Goal: Task Accomplishment & Management: Use online tool/utility

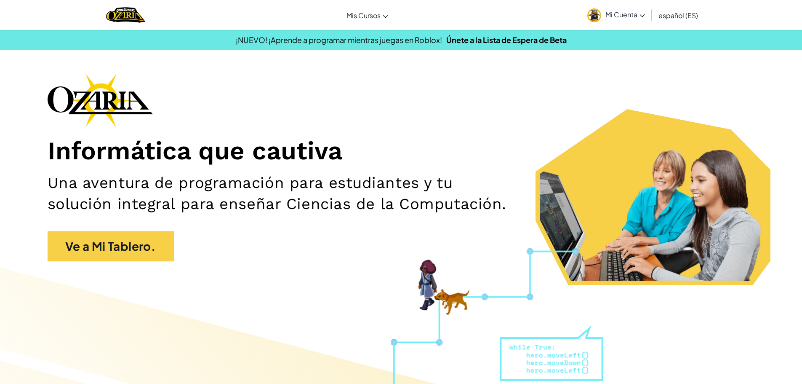
click at [622, 11] on span "Mi Cuenta" at bounding box center [626, 14] width 40 height 9
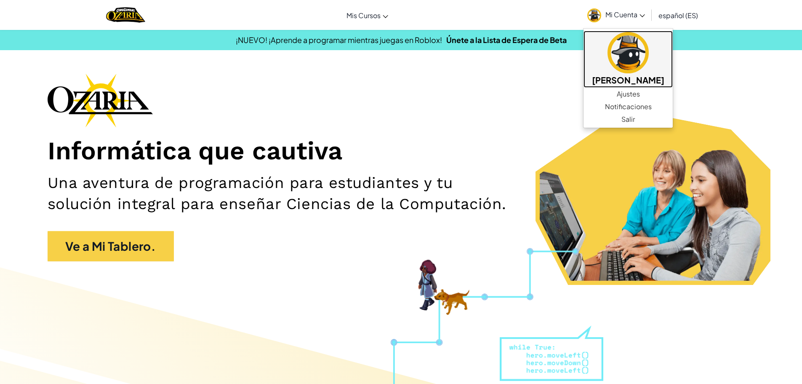
click at [625, 54] on img at bounding box center [628, 52] width 41 height 41
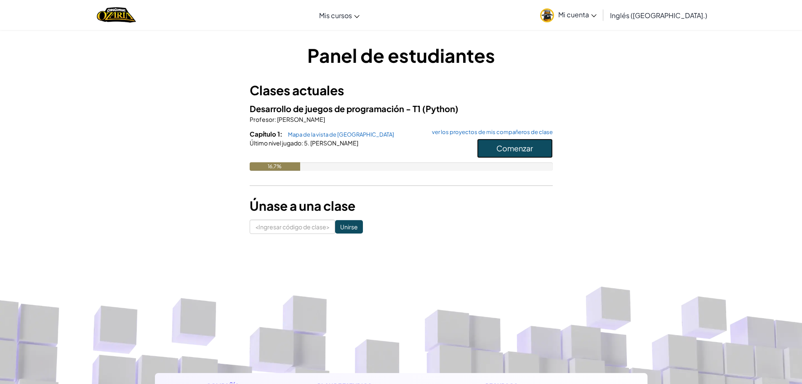
click at [502, 151] on font "Comenzar" at bounding box center [515, 148] width 37 height 10
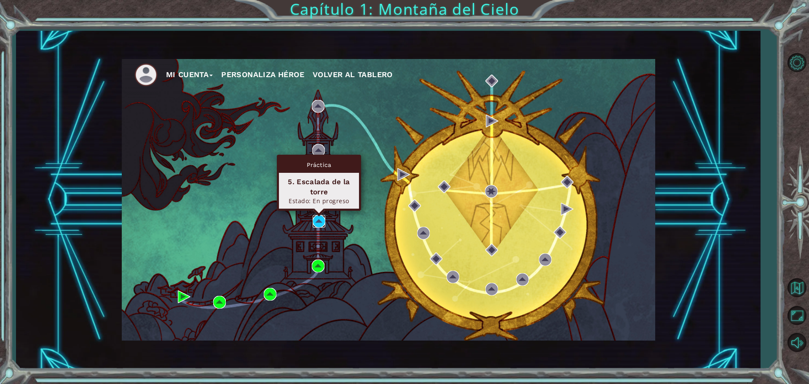
click at [320, 222] on img at bounding box center [318, 221] width 13 height 13
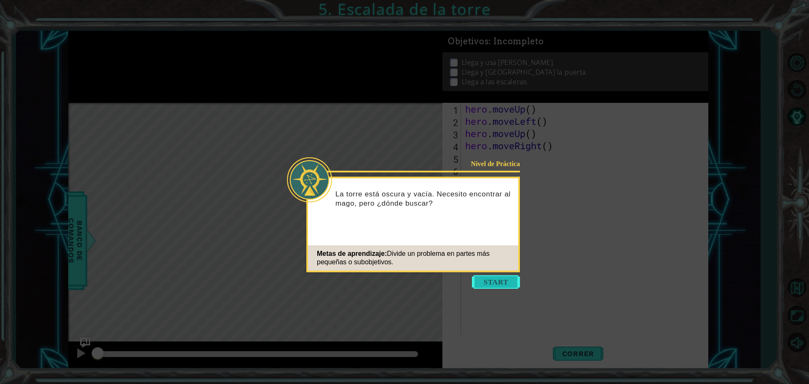
click at [494, 285] on button "Start" at bounding box center [496, 281] width 48 height 13
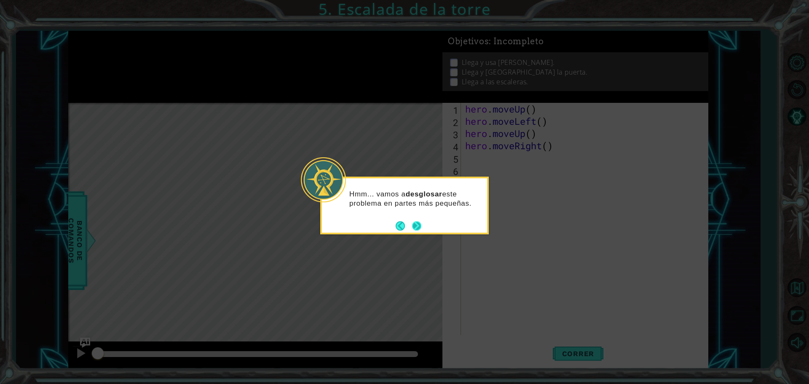
click at [412, 222] on button "Next" at bounding box center [416, 225] width 9 height 9
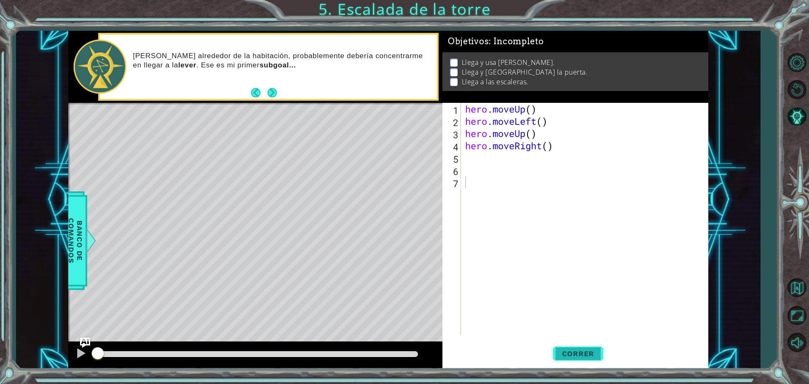
click at [568, 347] on button "Correr" at bounding box center [578, 353] width 51 height 27
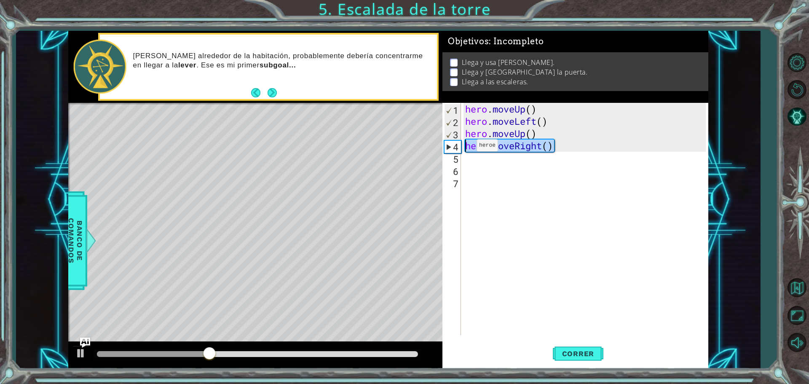
drag, startPoint x: 554, startPoint y: 146, endPoint x: 481, endPoint y: 158, distance: 74.2
click at [466, 150] on div "hero . moveUp ( ) hero . moveLeft ( ) hero . moveUp ( ) hero . moveRight ( )" at bounding box center [586, 231] width 246 height 256
type textarea "hero.moveRight()"
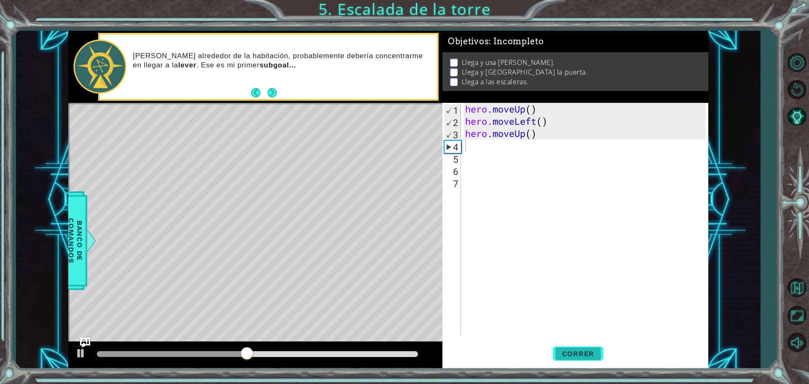
click at [585, 347] on button "Correr" at bounding box center [578, 353] width 51 height 27
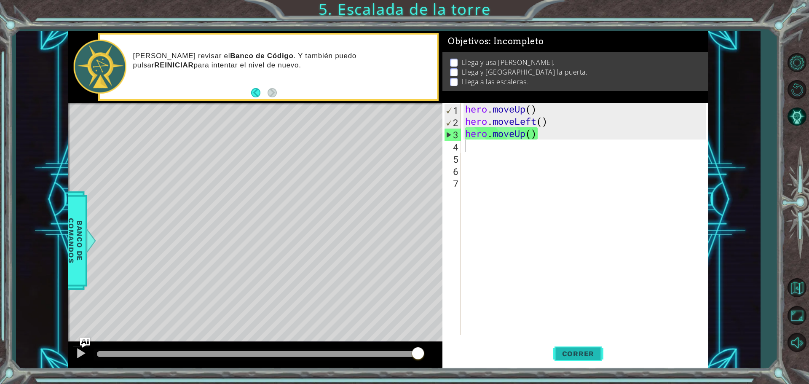
click at [586, 347] on button "Correr" at bounding box center [578, 353] width 51 height 27
click at [465, 146] on div "hero . moveUp ( ) hero . moveLeft ( ) hero . moveUp ( )" at bounding box center [586, 231] width 246 height 256
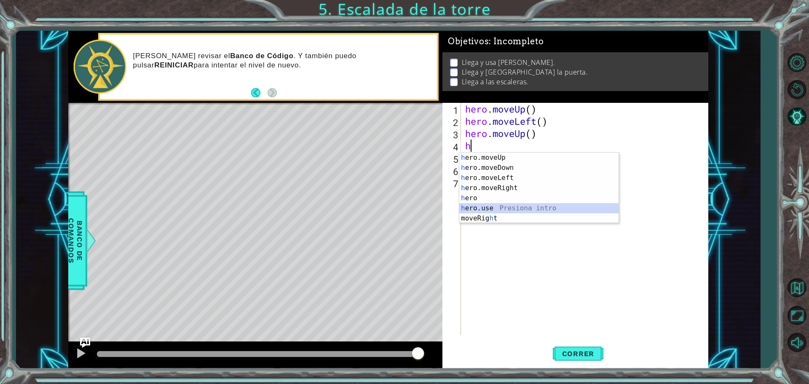
click at [502, 203] on div "h ero.moveUp Presiona intro h ero.moveDown Presiona intro h ero.moveLeft Presio…" at bounding box center [538, 197] width 159 height 91
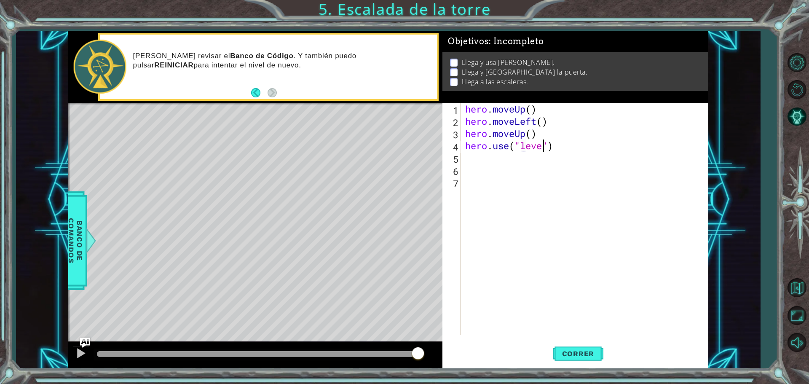
scroll to position [0, 4]
type textarea "hero.use("lever")"
click at [574, 354] on span "Correr" at bounding box center [577, 353] width 49 height 8
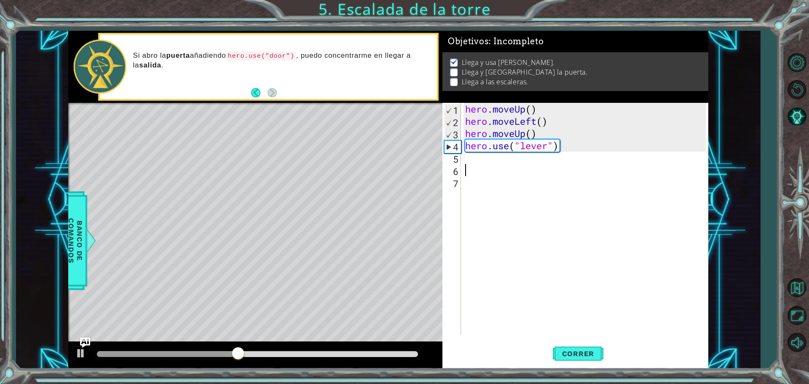
click at [481, 169] on div "hero . moveUp ( ) hero . moveLeft ( ) hero . moveUp ( ) hero . use ( "lever" )" at bounding box center [586, 231] width 246 height 256
click at [487, 154] on div "hero . moveUp ( ) hero . moveLeft ( ) hero . moveUp ( ) hero . use ( "lever" )" at bounding box center [586, 231] width 246 height 256
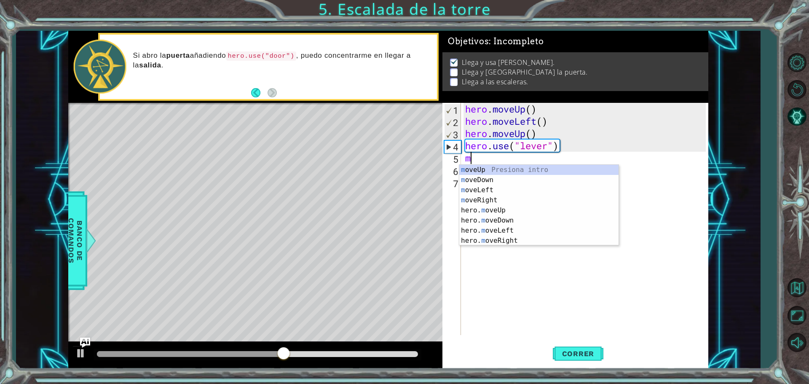
type textarea "mo"
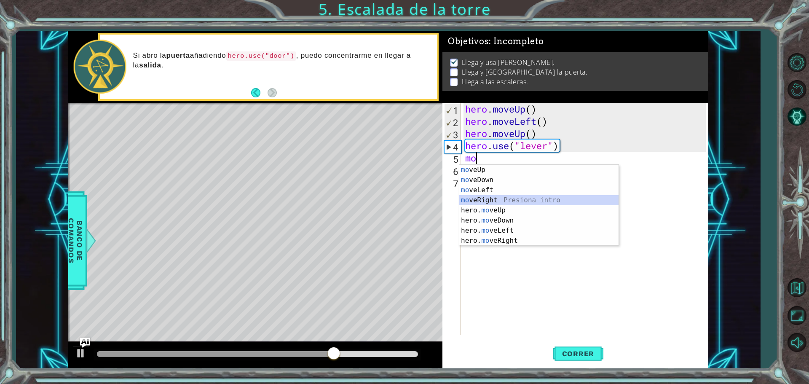
click at [491, 197] on div "mo veUp Presiona intro mo veDown Presiona intro mo veLeft Presiona intro mo veR…" at bounding box center [538, 215] width 159 height 101
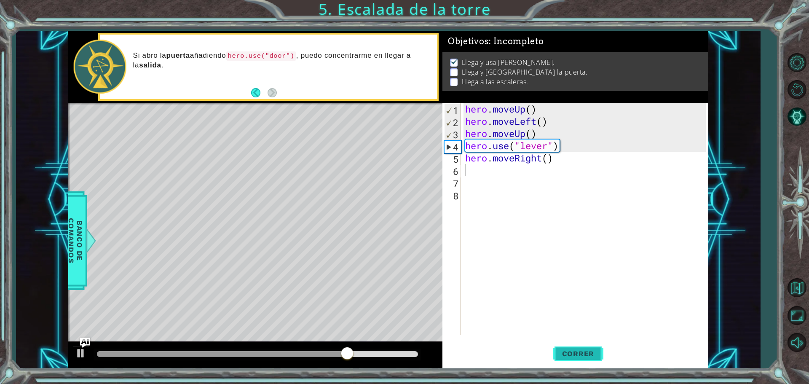
click at [594, 348] on button "Correr" at bounding box center [578, 353] width 51 height 27
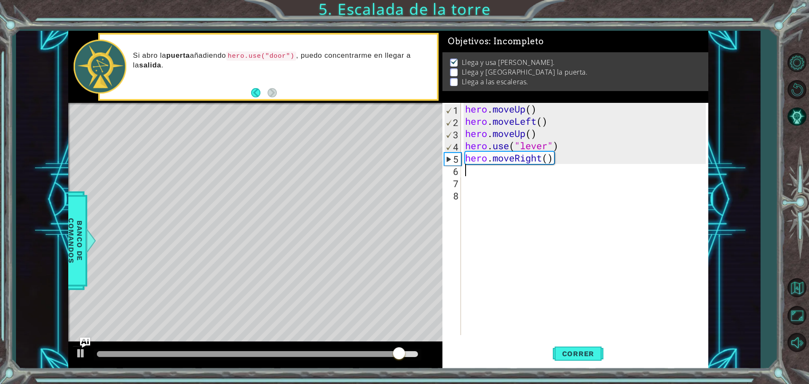
type textarea "h"
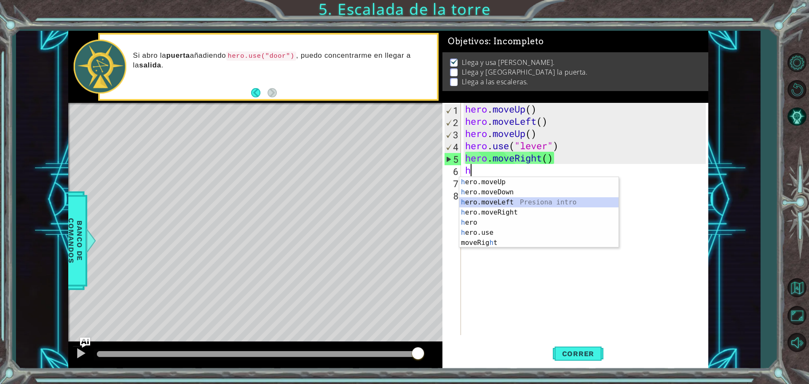
click at [519, 202] on div "h ero.moveUp Presiona intro h ero.moveDown Presiona intro h ero.moveLeft Presio…" at bounding box center [538, 222] width 159 height 91
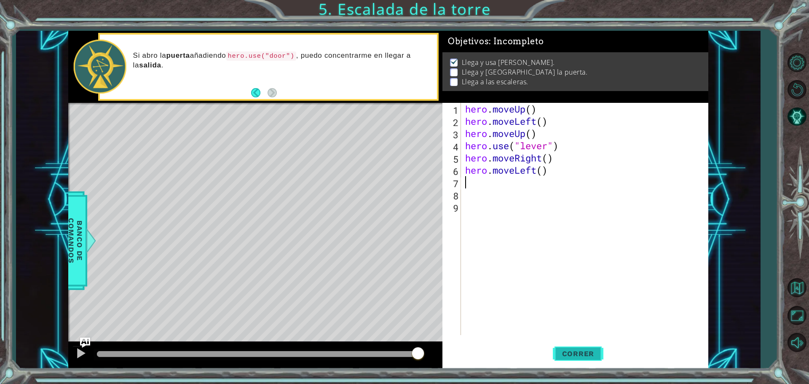
click at [568, 352] on span "Correr" at bounding box center [577, 353] width 49 height 8
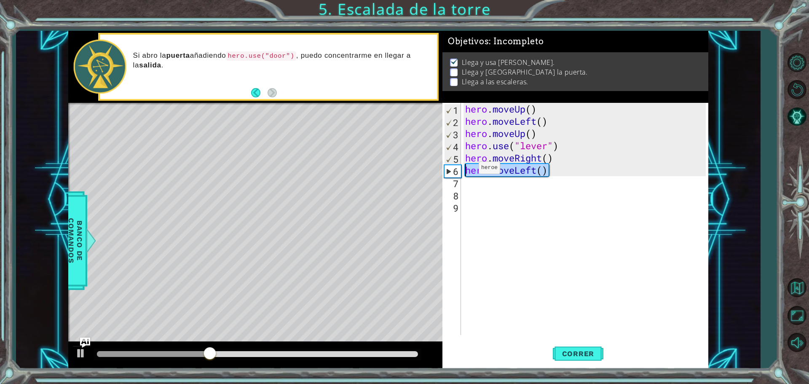
drag, startPoint x: 547, startPoint y: 175, endPoint x: 466, endPoint y: 170, distance: 81.9
click at [466, 170] on div "hero . moveUp ( ) hero . moveLeft ( ) hero . moveUp ( ) hero . use ( "lever" ) …" at bounding box center [586, 231] width 246 height 256
type textarea "hero.moveLeft()"
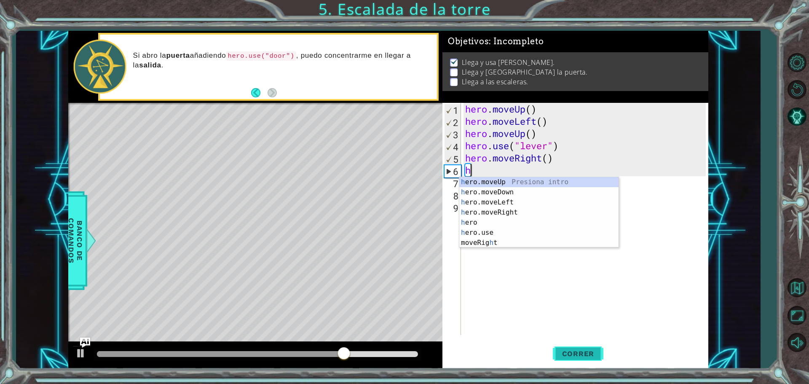
type textarea "h"
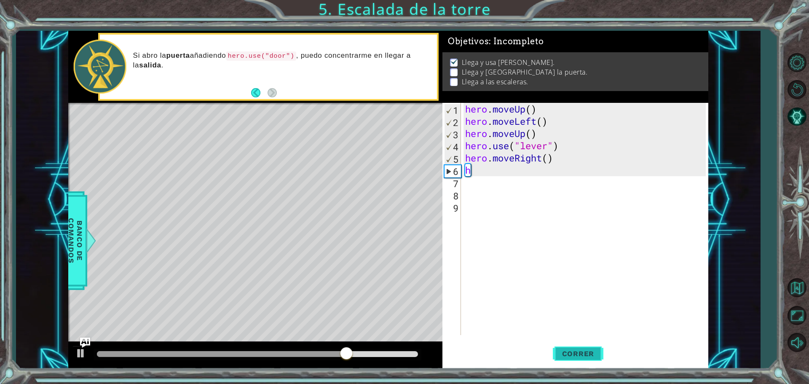
click at [589, 352] on span "Correr" at bounding box center [577, 353] width 49 height 8
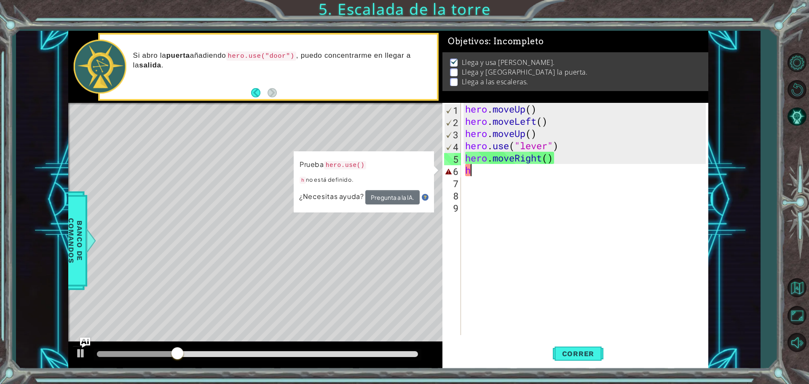
drag, startPoint x: 590, startPoint y: 169, endPoint x: 587, endPoint y: 174, distance: 6.0
click at [588, 171] on div "hero . moveUp ( ) hero . moveLeft ( ) hero . moveUp ( ) hero . use ( "lever" ) …" at bounding box center [586, 231] width 246 height 256
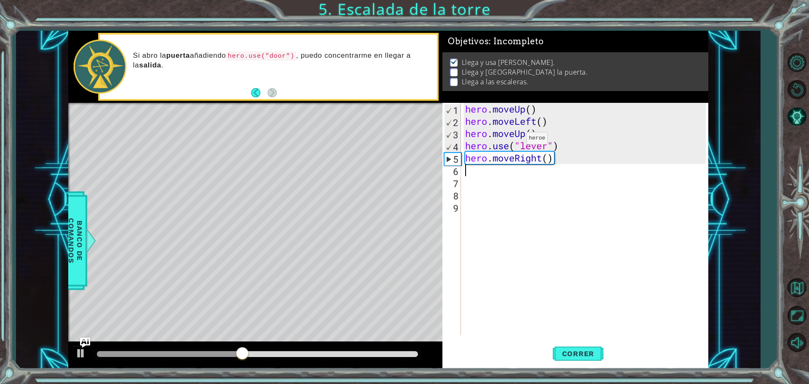
type textarea "h"
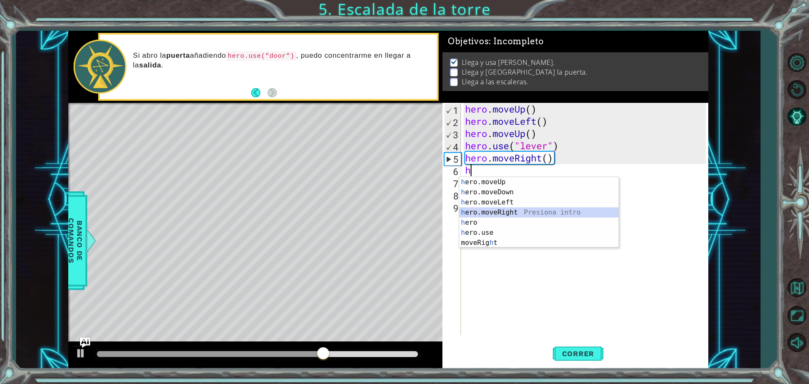
click at [496, 212] on div "h ero.moveUp Presiona intro h ero.moveDown Presiona intro h ero.moveLeft Presio…" at bounding box center [538, 222] width 159 height 91
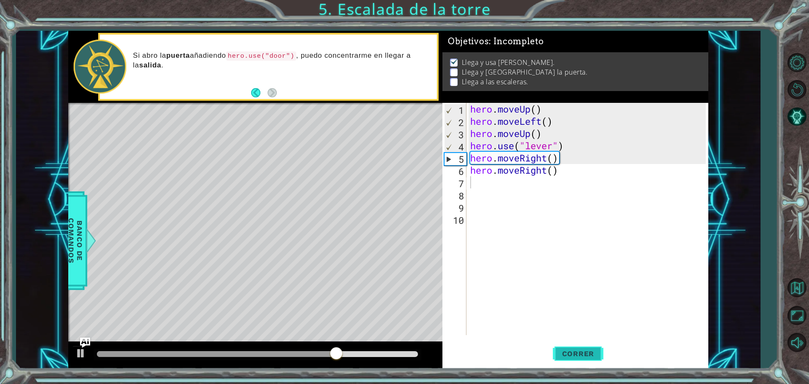
click at [581, 352] on span "Correr" at bounding box center [577, 353] width 49 height 8
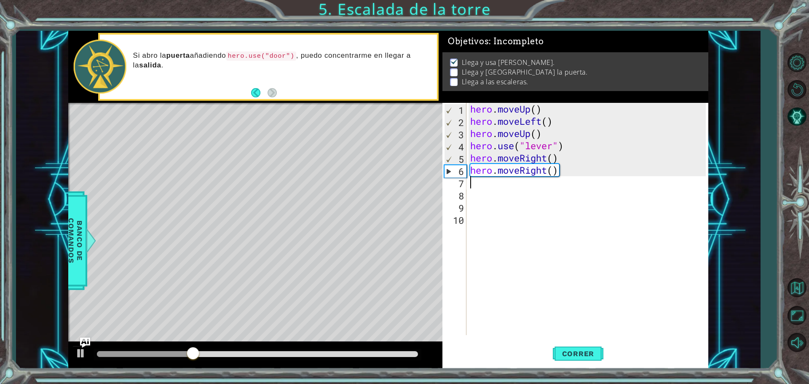
type textarea "h"
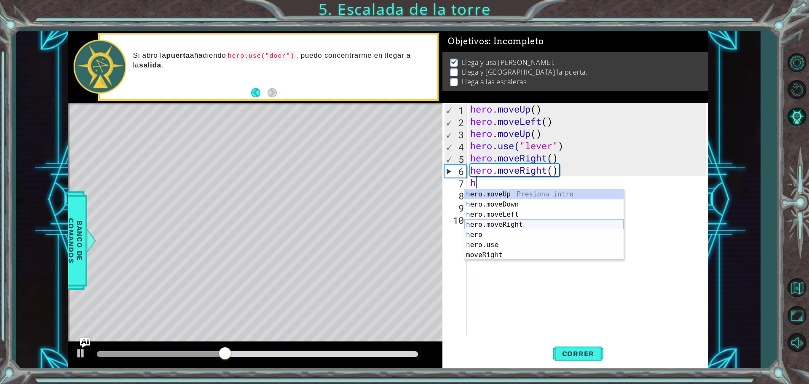
click at [491, 220] on div "h ero.moveUp Presiona intro h ero.moveDown Presiona intro h ero.moveLeft Presio…" at bounding box center [543, 234] width 159 height 91
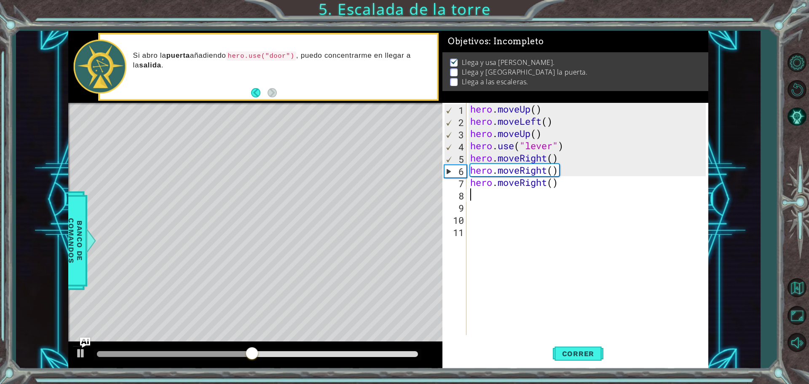
click at [468, 192] on div "hero . moveUp ( ) hero . moveLeft ( ) hero . moveUp ( ) hero . use ( "lever" ) …" at bounding box center [588, 231] width 241 height 256
click at [558, 351] on span "Correr" at bounding box center [577, 353] width 49 height 8
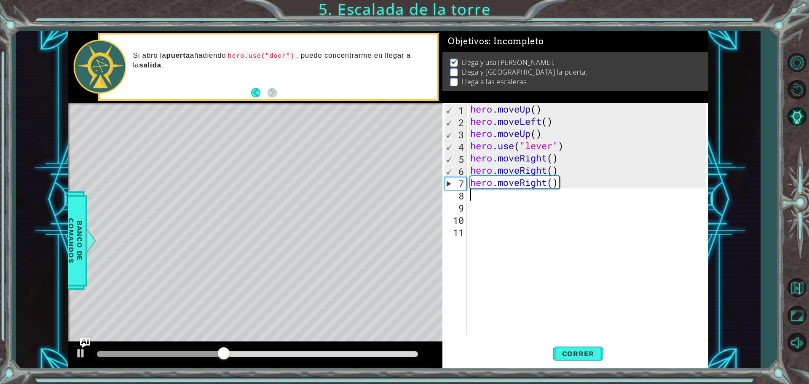
type textarea "m"
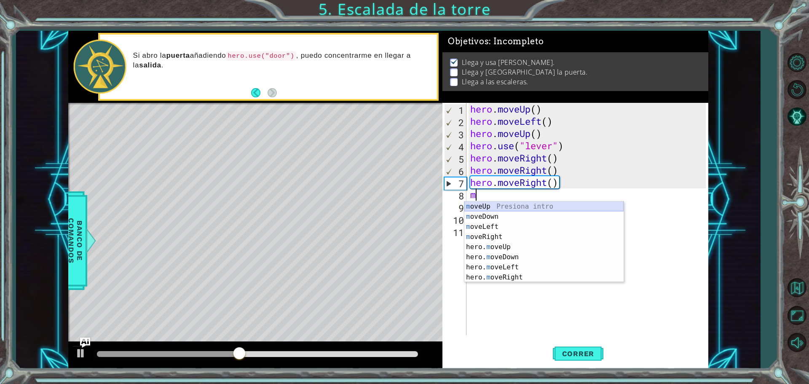
click at [483, 206] on div "m oveUp Presiona intro m oveDown Presiona intro m oveLeft Presiona intro m oveR…" at bounding box center [543, 251] width 159 height 101
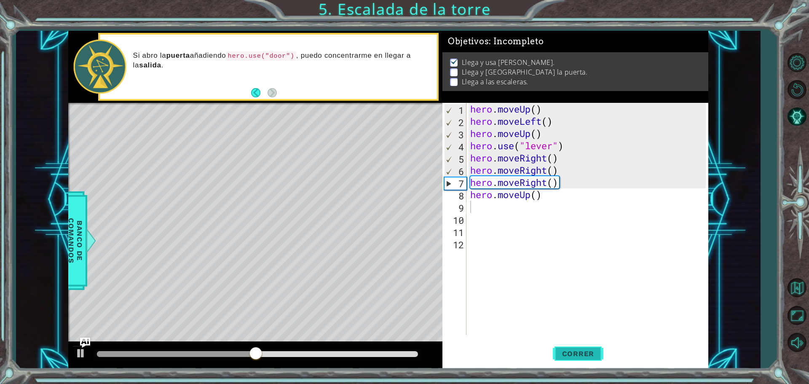
click at [589, 352] on span "Correr" at bounding box center [577, 353] width 49 height 8
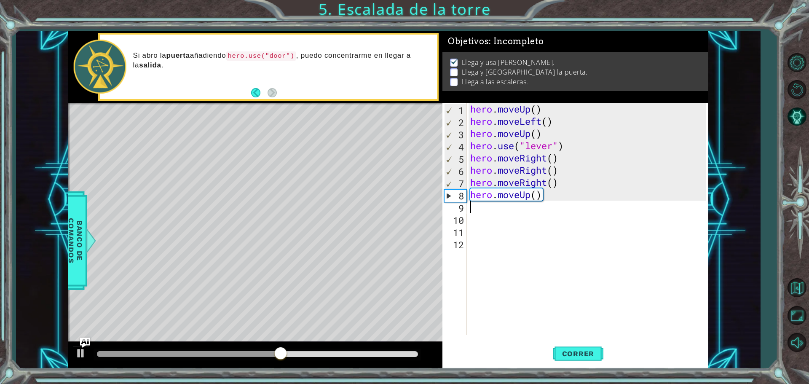
click at [544, 195] on div "hero . moveUp ( ) hero . moveLeft ( ) hero . moveUp ( ) hero . use ( "lever" ) …" at bounding box center [588, 231] width 241 height 256
click at [548, 195] on div "hero . moveUp ( ) hero . moveLeft ( ) hero . moveUp ( ) hero . use ( "lever" ) …" at bounding box center [588, 231] width 241 height 256
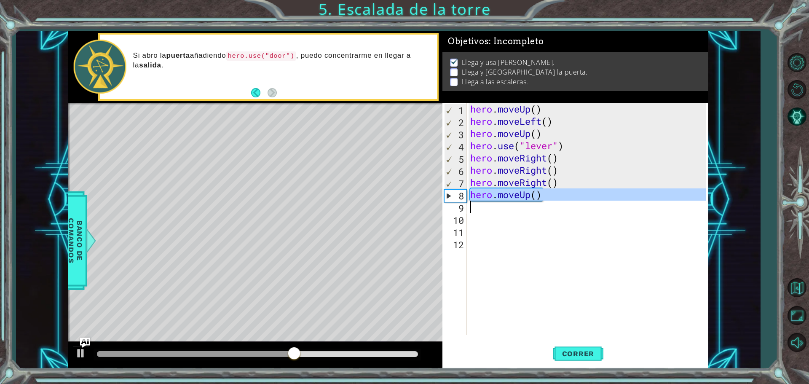
click at [548, 195] on div "hero . moveUp ( ) hero . moveLeft ( ) hero . moveUp ( ) hero . use ( "lever" ) …" at bounding box center [588, 231] width 241 height 256
type textarea "hero.moveUp()"
click at [548, 195] on div "hero . moveUp ( ) hero . moveLeft ( ) hero . moveUp ( ) hero . use ( "lever" ) …" at bounding box center [588, 231] width 241 height 256
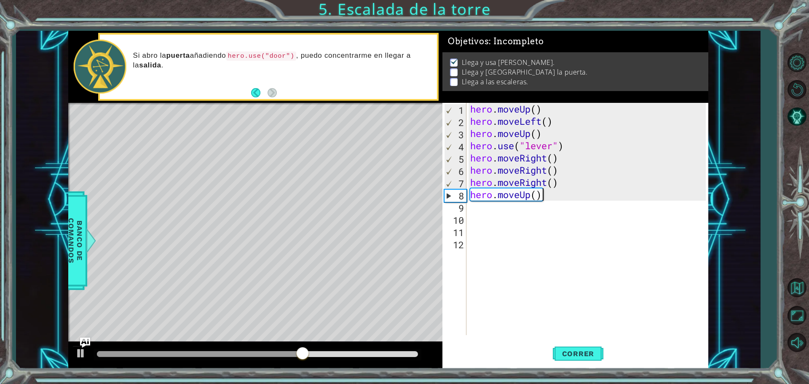
click at [548, 195] on div "hero . moveUp ( ) hero . moveLeft ( ) hero . moveUp ( ) hero . use ( "lever" ) …" at bounding box center [588, 231] width 241 height 256
type textarea "hero.moveUp()"
click at [566, 242] on div "1 2 3 4 5 6 7 8 9 10 11 12 hero . moveUp ( ) hero . moveLeft ( ) hero . moveUp …" at bounding box center [573, 219] width 263 height 232
drag, startPoint x: 566, startPoint y: 242, endPoint x: 577, endPoint y: 351, distance: 109.5
click at [577, 351] on span "Correr" at bounding box center [577, 353] width 49 height 8
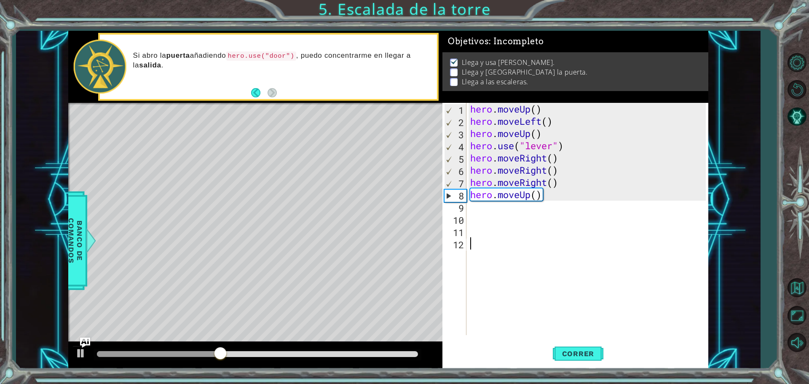
click at [466, 202] on div "9" at bounding box center [455, 208] width 22 height 12
click at [552, 200] on div "hero . moveUp ( ) hero . moveLeft ( ) hero . moveUp ( ) hero . use ( "lever" ) …" at bounding box center [588, 231] width 241 height 256
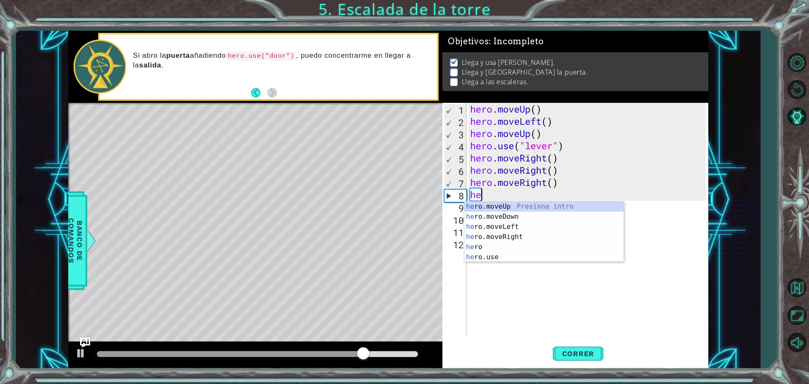
type textarea "h"
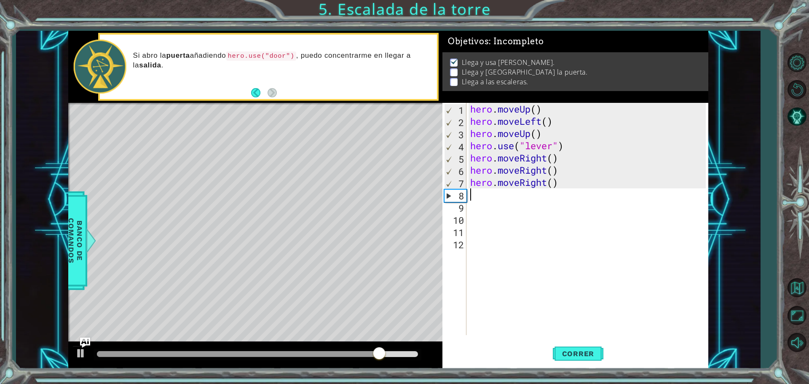
type textarea "h"
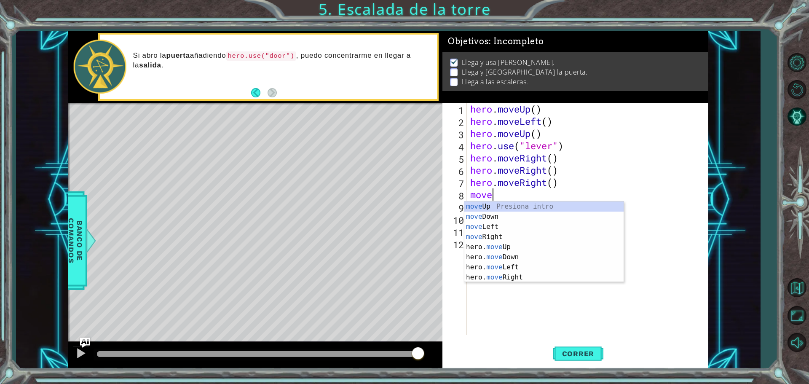
scroll to position [0, 1]
click at [578, 355] on span "Correr" at bounding box center [577, 353] width 49 height 8
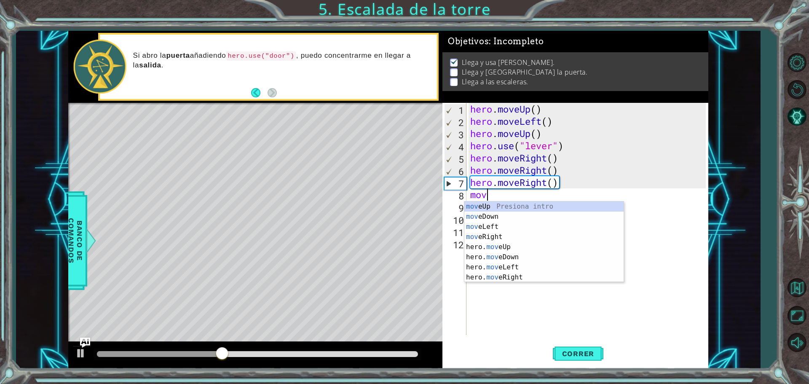
scroll to position [0, 0]
type textarea "m"
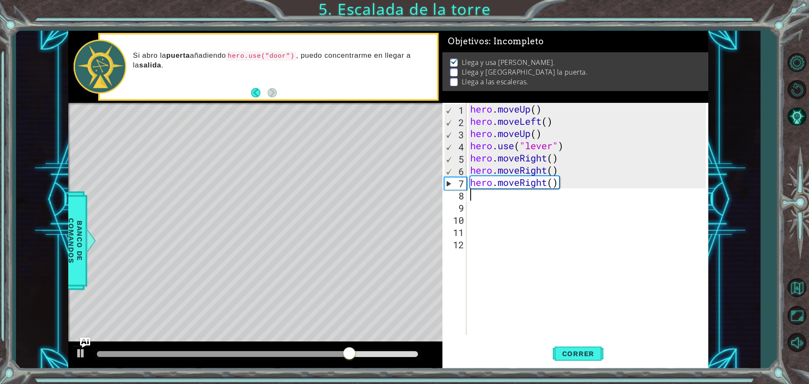
type textarea "m"
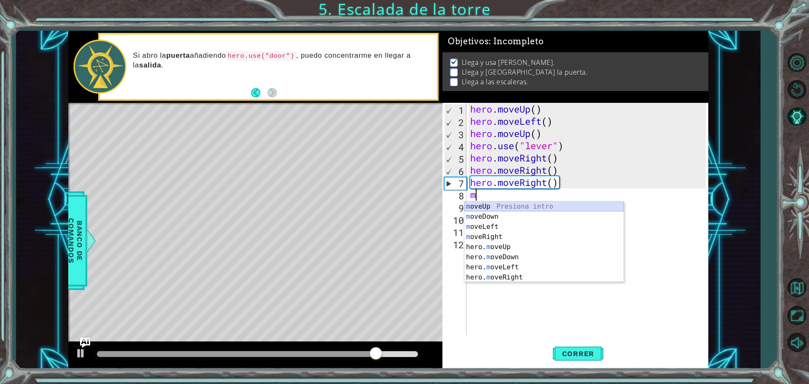
click at [512, 205] on div "m oveUp Presiona intro m oveDown Presiona intro m oveLeft Presiona intro m oveR…" at bounding box center [543, 251] width 159 height 101
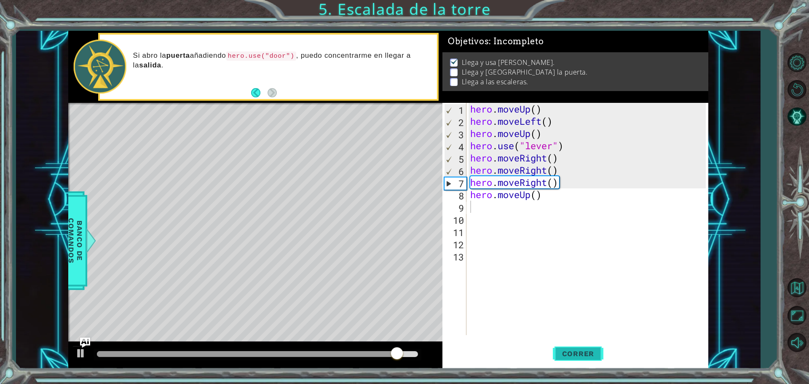
click at [569, 347] on button "Correr" at bounding box center [578, 353] width 51 height 27
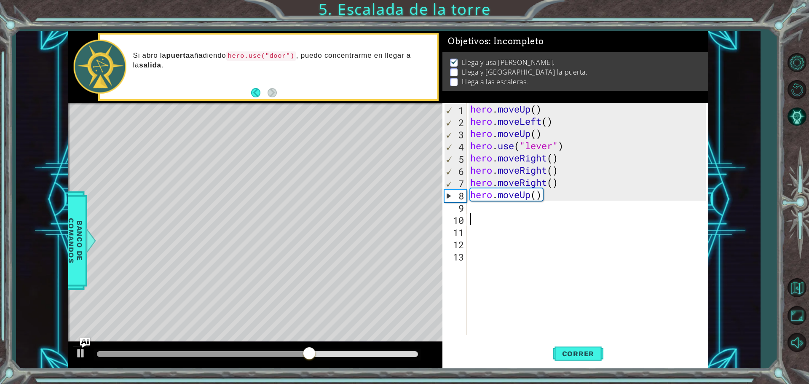
click at [549, 220] on div "hero . moveUp ( ) hero . moveLeft ( ) hero . moveUp ( ) hero . use ( "lever" ) …" at bounding box center [588, 231] width 241 height 256
click at [551, 216] on div "hero . moveUp ( ) hero . moveLeft ( ) hero . moveUp ( ) hero . use ( "lever" ) …" at bounding box center [588, 231] width 241 height 256
click at [553, 212] on div "hero . moveUp ( ) hero . moveLeft ( ) hero . moveUp ( ) hero . use ( "lever" ) …" at bounding box center [588, 231] width 241 height 256
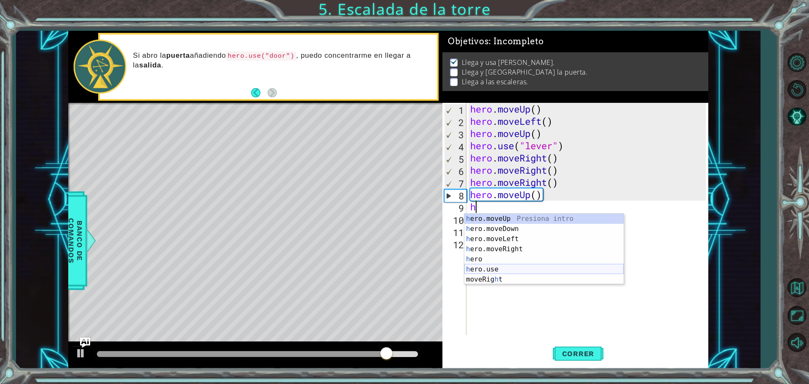
click at [519, 265] on div "h ero.moveUp Presiona intro h ero.moveDown Presiona intro h ero.moveLeft Presio…" at bounding box center [543, 259] width 159 height 91
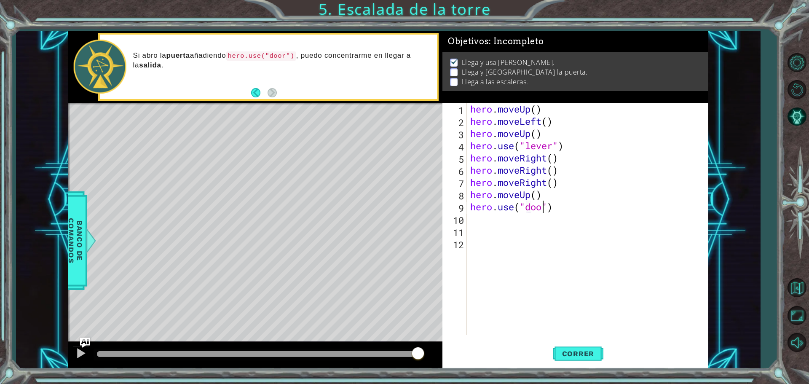
scroll to position [0, 3]
type textarea "hero.use("door")"
click at [559, 356] on span "Correr" at bounding box center [577, 353] width 49 height 8
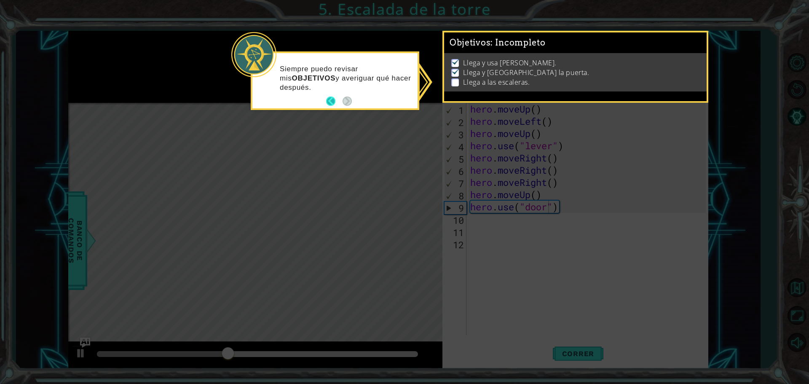
click at [328, 97] on button "Back" at bounding box center [334, 100] width 16 height 9
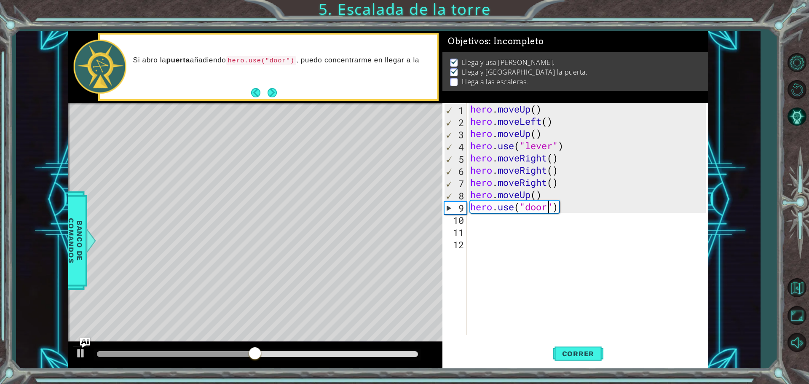
click at [558, 224] on div "hero . moveUp ( ) hero . moveLeft ( ) hero . moveUp ( ) hero . use ( "lever" ) …" at bounding box center [588, 231] width 241 height 256
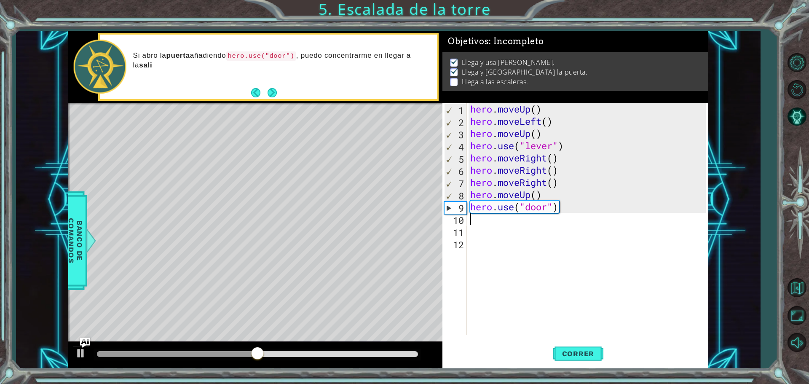
scroll to position [0, 0]
type textarea "h"
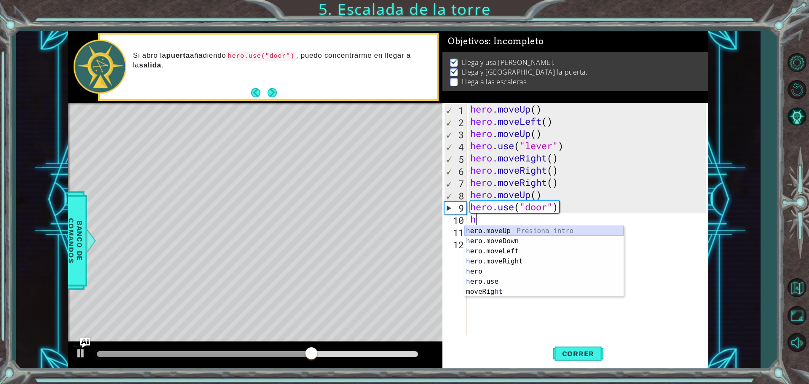
drag, startPoint x: 553, startPoint y: 228, endPoint x: 551, endPoint y: 233, distance: 5.3
click at [551, 233] on div "h ero.moveUp Presiona intro h ero.moveDown Presiona intro h ero.moveLeft Presio…" at bounding box center [543, 271] width 159 height 91
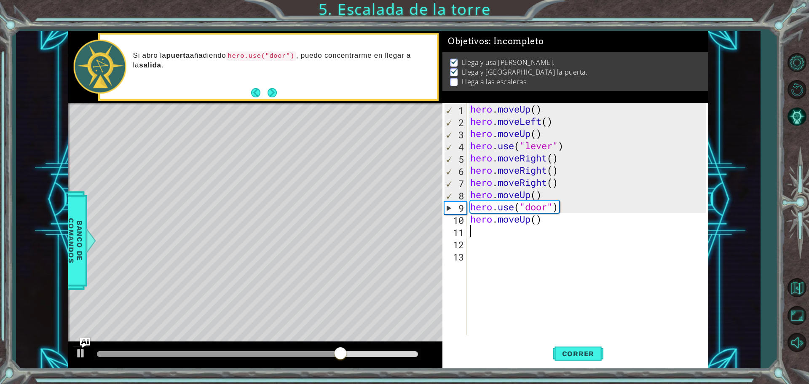
click at [510, 227] on div "hero . moveUp ( ) hero . moveLeft ( ) hero . moveUp ( ) hero . use ( "lever" ) …" at bounding box center [588, 231] width 241 height 256
type textarea "h"
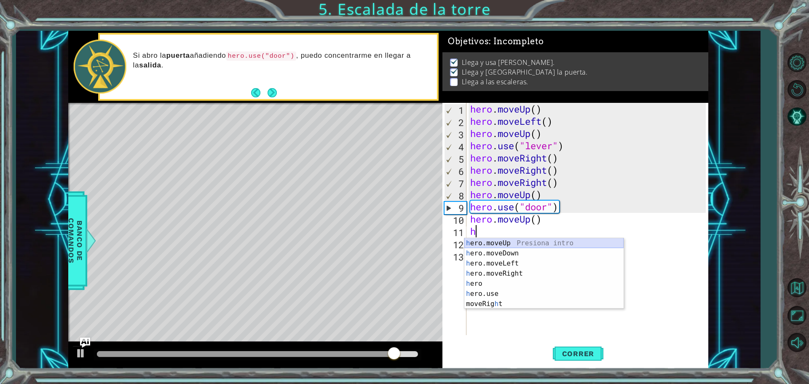
click at [528, 240] on div "h ero.moveUp Presiona intro h ero.moveDown Presiona intro h ero.moveLeft Presio…" at bounding box center [543, 283] width 159 height 91
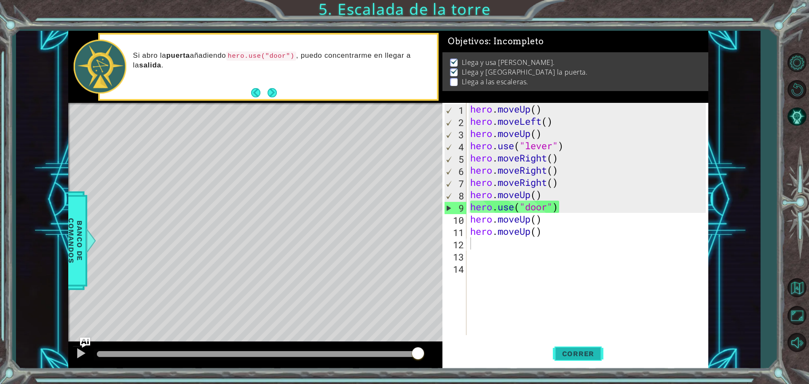
click at [559, 355] on span "Correr" at bounding box center [577, 353] width 49 height 8
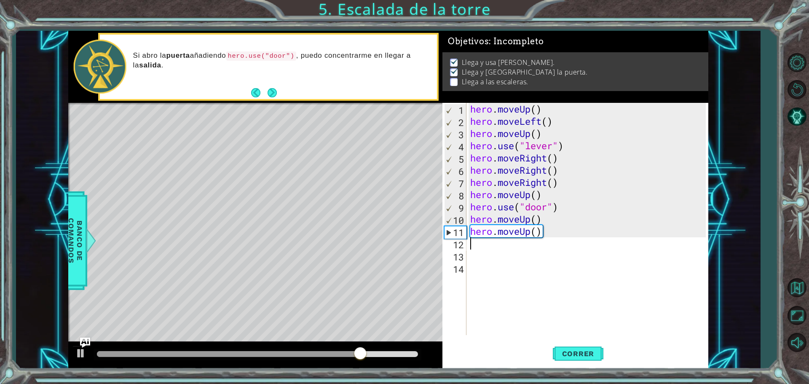
type textarea "h"
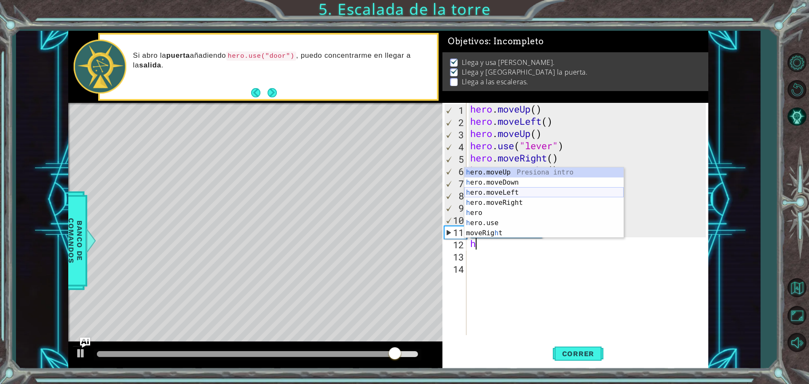
click at [527, 195] on div "h ero.moveUp Presiona intro h ero.moveDown Presiona intro h ero.moveLeft Presio…" at bounding box center [543, 212] width 159 height 91
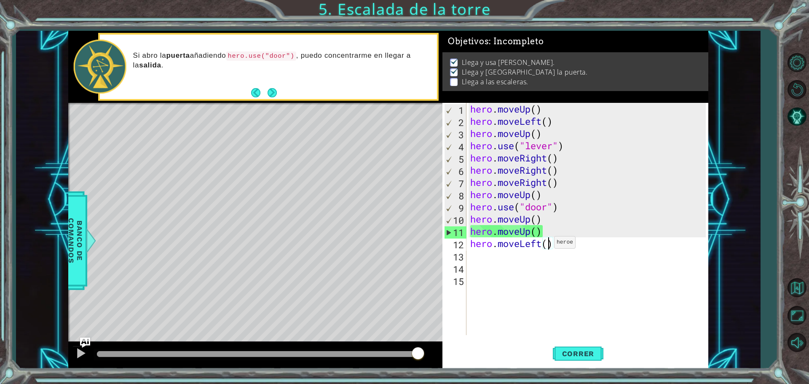
click at [546, 244] on div "hero . moveUp ( ) hero . moveLeft ( ) hero . moveUp ( ) hero . use ( "lever" ) …" at bounding box center [588, 231] width 241 height 256
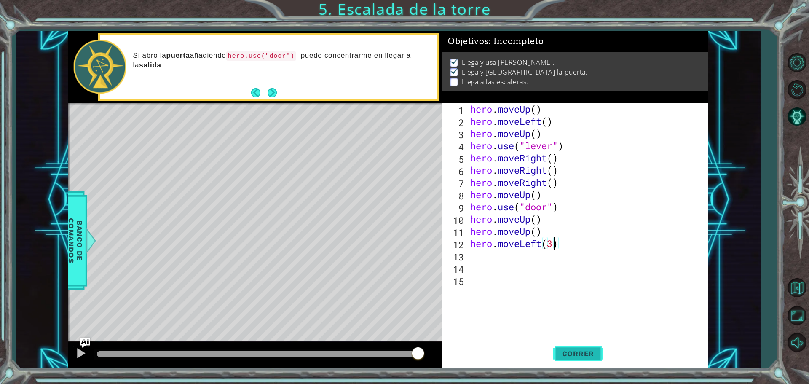
type textarea "hero.moveLeft(3)"
click at [557, 351] on span "Correr" at bounding box center [577, 353] width 49 height 8
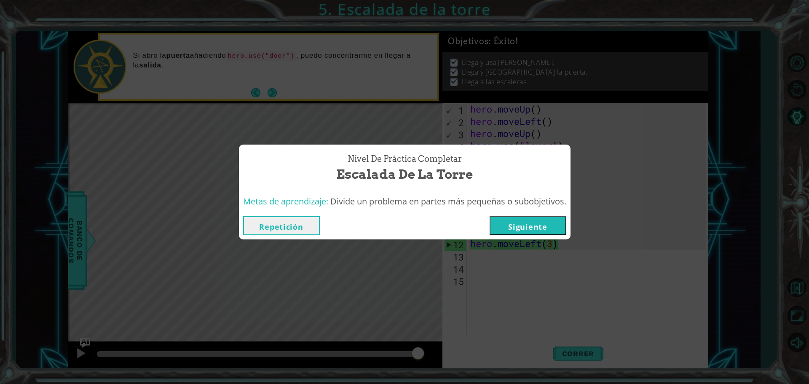
click at [541, 230] on button "Siguiente" at bounding box center [527, 225] width 77 height 19
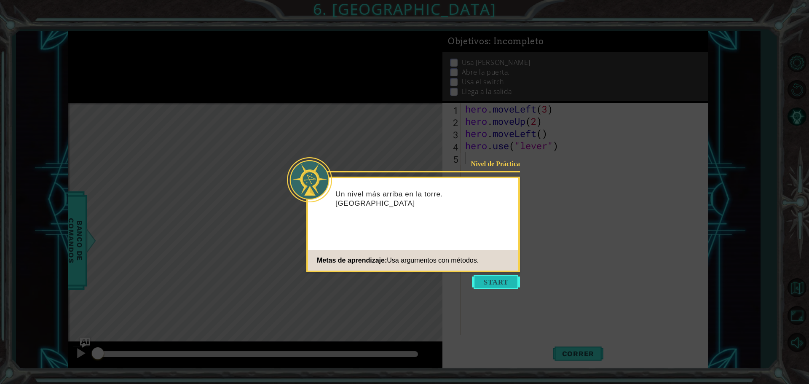
click at [501, 279] on button "Start" at bounding box center [496, 281] width 48 height 13
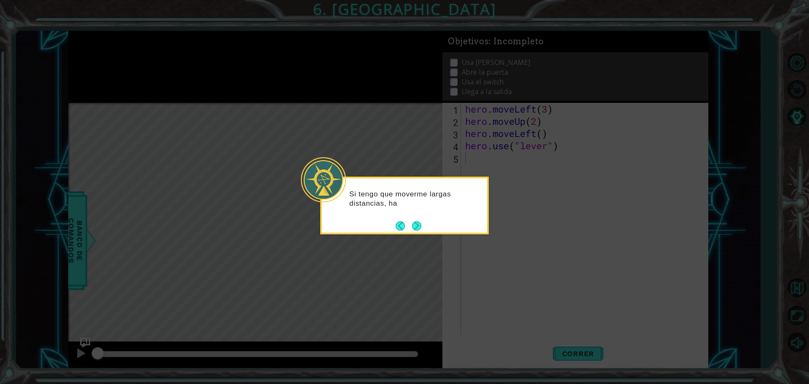
click at [419, 227] on button "Next" at bounding box center [416, 225] width 9 height 9
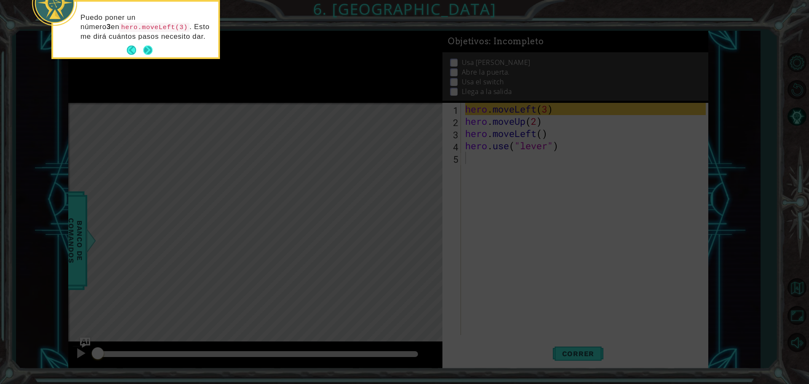
click at [149, 50] on button "Next" at bounding box center [147, 49] width 9 height 9
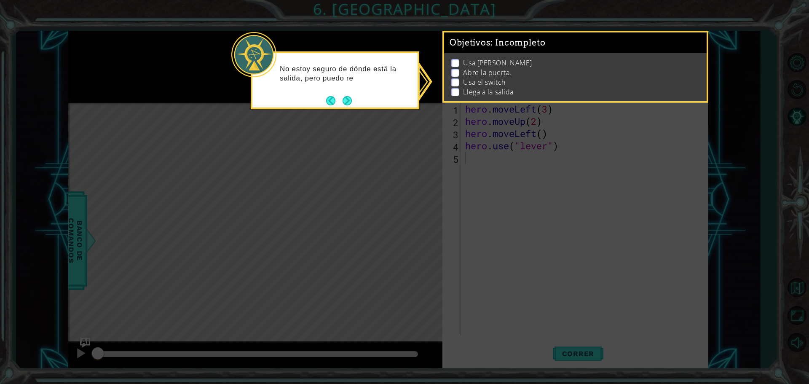
click at [350, 104] on button "Next" at bounding box center [346, 100] width 9 height 9
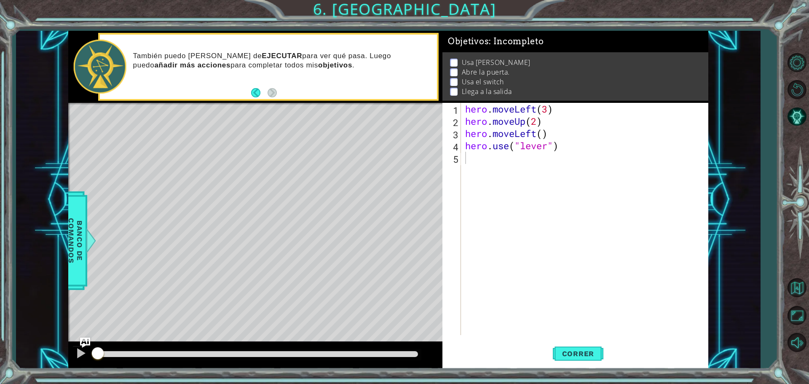
drag, startPoint x: 45, startPoint y: 218, endPoint x: 40, endPoint y: 217, distance: 4.7
click at [40, 217] on div "1 ההההההההההההההההההההההההההההההההההההההההההההההההההההההההההההההההההההההההההההה…" at bounding box center [388, 200] width 744 height 338
drag, startPoint x: 545, startPoint y: 166, endPoint x: 549, endPoint y: 160, distance: 7.7
click at [545, 166] on div "hero . moveLeft ( 3 ) hero . moveUp ( 2 ) hero . moveLeft ( ) hero . use ( "lev…" at bounding box center [586, 231] width 246 height 256
click at [782, 382] on div "1 ההההההההההההההההההההההההההההההההההההההההההההההההההההההההההההההההההההההההההההה…" at bounding box center [404, 192] width 809 height 384
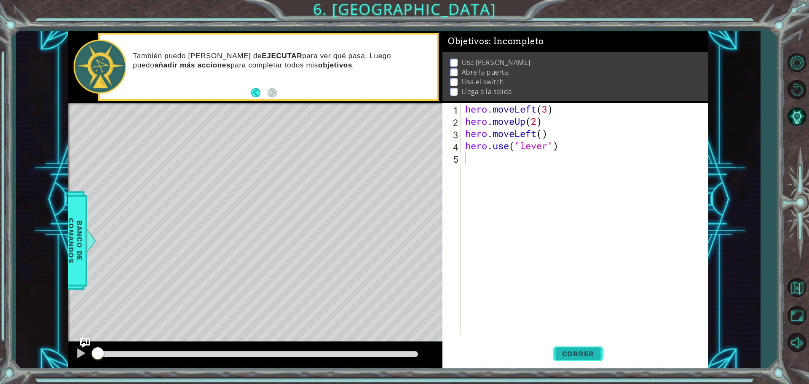
click at [594, 342] on button "Correr" at bounding box center [578, 353] width 51 height 27
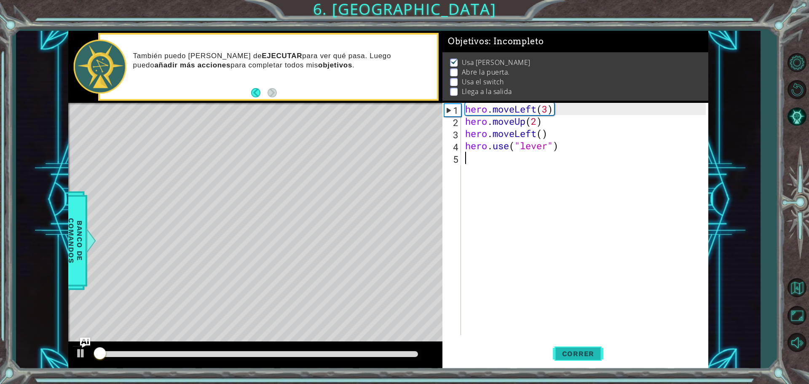
scroll to position [4, 0]
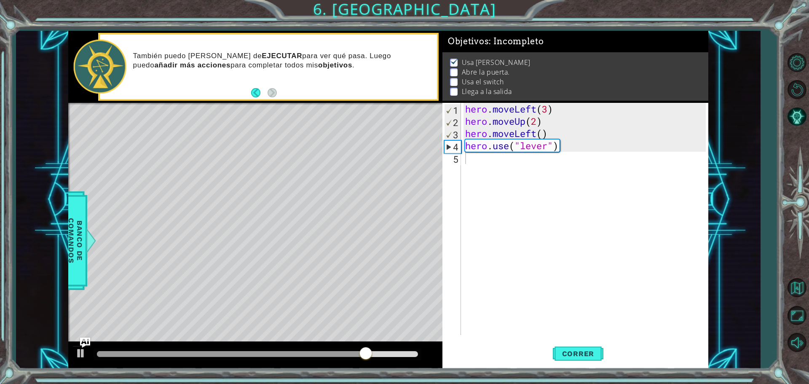
drag, startPoint x: 635, startPoint y: 350, endPoint x: 466, endPoint y: 7, distance: 381.8
click at [578, 100] on div "Objetivos : Incompleto Usa [PERSON_NAME] Abre la puerta. Usa el switch Llega a …" at bounding box center [575, 200] width 266 height 338
drag, startPoint x: 579, startPoint y: 354, endPoint x: 583, endPoint y: 353, distance: 4.7
click at [583, 353] on span "Correr" at bounding box center [577, 353] width 49 height 8
click at [602, 363] on button "Correr" at bounding box center [578, 353] width 51 height 27
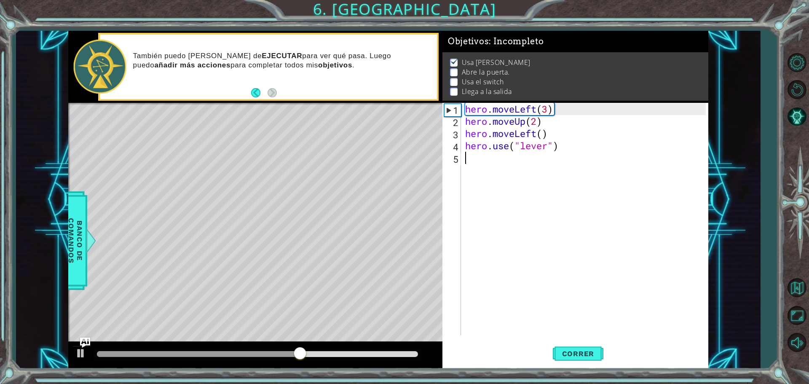
type textarea "n"
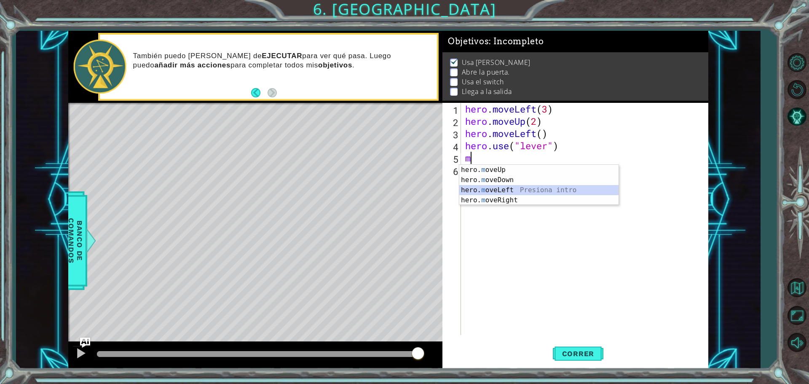
click at [529, 186] on div "hero. m oveUp Presiona intro hero. m oveDown Presiona intro hero. m oveLeft Pre…" at bounding box center [538, 195] width 159 height 61
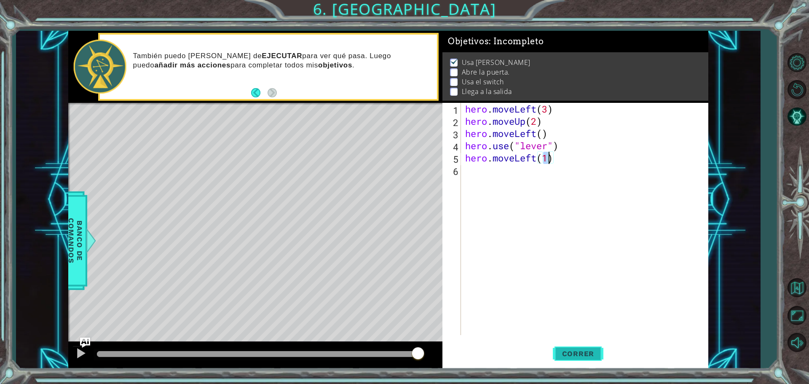
type textarea "hero.moveLeft(1)"
click at [588, 346] on button "Correr" at bounding box center [578, 353] width 51 height 27
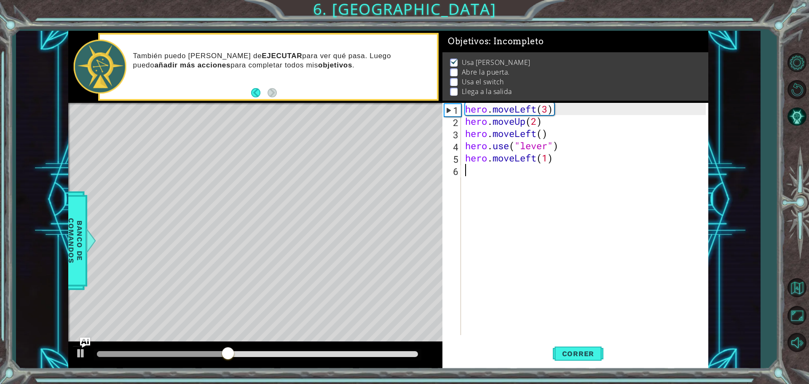
click at [469, 179] on div "hero . moveLeft ( 3 ) hero . moveUp ( 2 ) hero . moveLeft ( ) hero . use ( "lev…" at bounding box center [586, 231] width 246 height 256
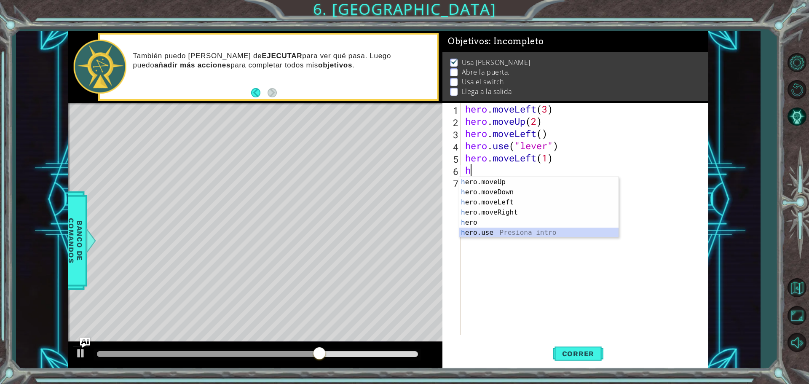
click at [503, 231] on div "h ero.moveUp Presiona intro h ero.moveDown Presiona intro h ero.moveLeft Presio…" at bounding box center [538, 217] width 159 height 81
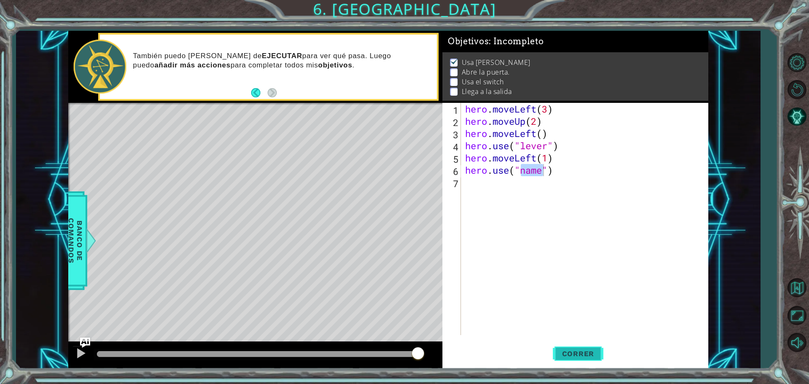
click at [582, 352] on span "Correr" at bounding box center [577, 353] width 49 height 8
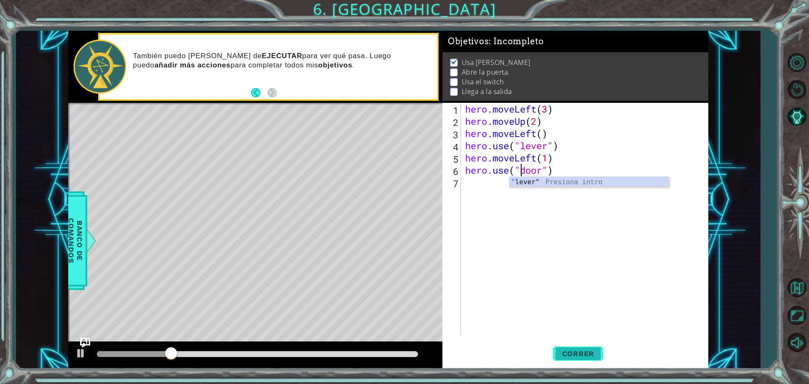
type textarea "hero.use("door")"
click at [584, 352] on span "Correr" at bounding box center [577, 353] width 49 height 8
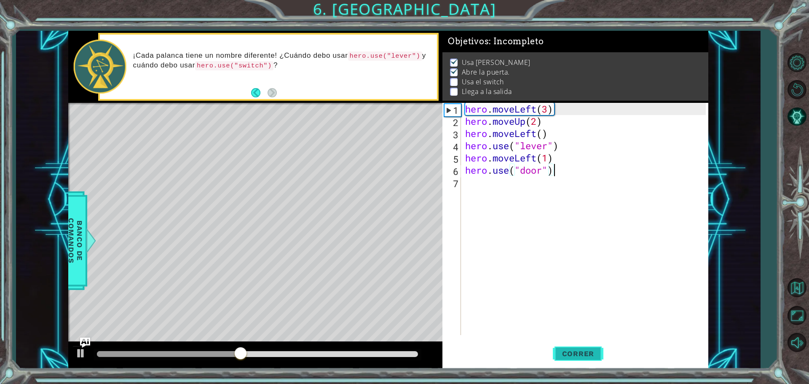
scroll to position [0, 0]
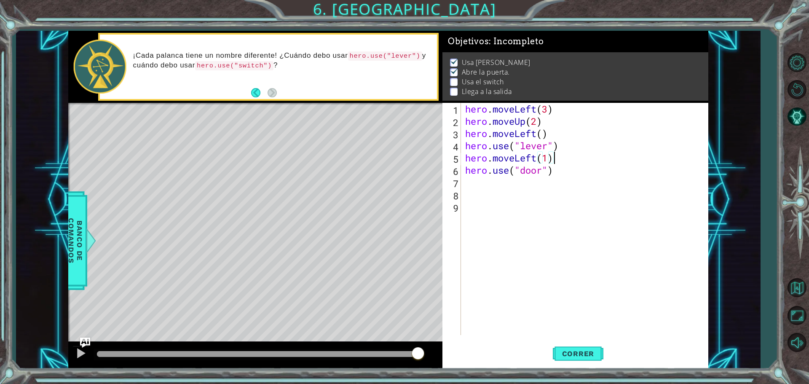
drag, startPoint x: 674, startPoint y: 159, endPoint x: 695, endPoint y: 156, distance: 21.7
click at [695, 156] on div "hero . moveLeft ( 3 ) hero . moveUp ( 2 ) hero . moveLeft ( ) hero . use ( "lev…" at bounding box center [586, 231] width 246 height 256
type textarea "hero.moveLeft(1)"
click at [463, 184] on div "hero.moveLeft(1) 1 2 3 4 5 6 7 8 9 hero . moveLeft ( 3 ) hero . moveUp ( 2 ) he…" at bounding box center [573, 219] width 263 height 232
click at [464, 182] on div "hero . moveLeft ( 3 ) hero . moveUp ( 2 ) hero . moveLeft ( ) hero . use ( "lev…" at bounding box center [586, 231] width 246 height 256
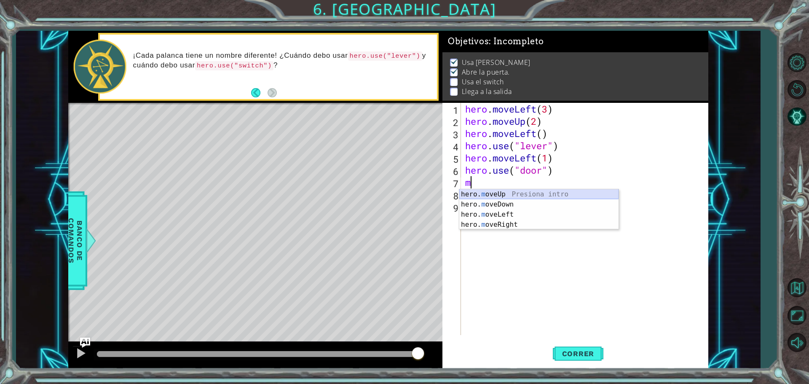
click at [493, 192] on div "hero. m oveUp Presiona intro hero. m oveDown Presiona intro hero. m oveLeft Pre…" at bounding box center [538, 219] width 159 height 61
type textarea "hero.moveUp(1)"
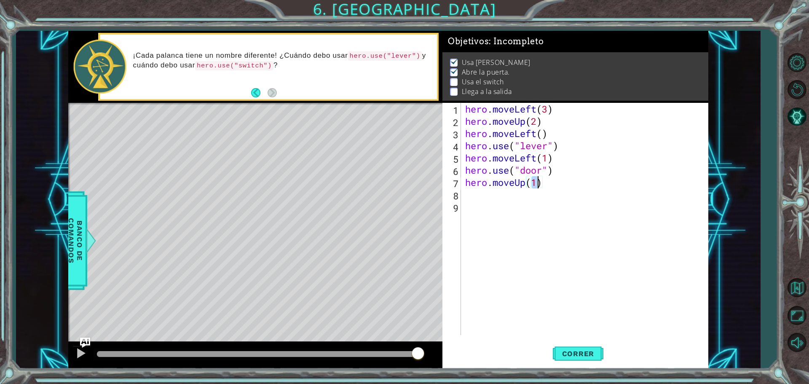
click at [482, 209] on div "hero . moveLeft ( 3 ) hero . moveUp ( 2 ) hero . moveLeft ( ) hero . use ( "lev…" at bounding box center [586, 231] width 246 height 256
click at [480, 195] on div "hero . moveLeft ( 3 ) hero . moveUp ( 2 ) hero . moveLeft ( ) hero . use ( "lev…" at bounding box center [586, 231] width 246 height 256
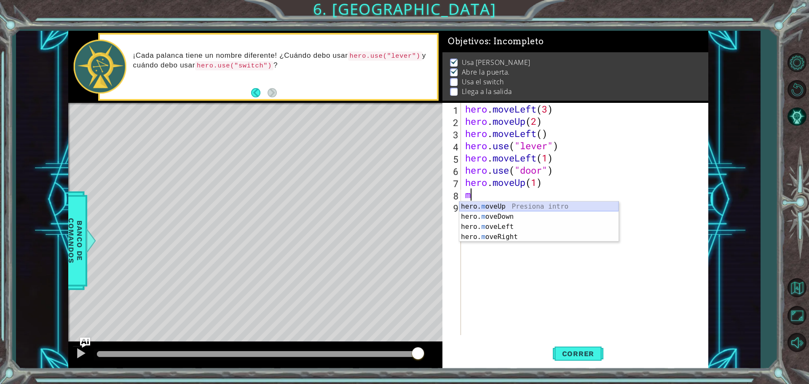
click at [482, 204] on div "hero. m oveUp Presiona intro hero. m oveDown Presiona intro hero. m oveLeft Pre…" at bounding box center [538, 231] width 159 height 61
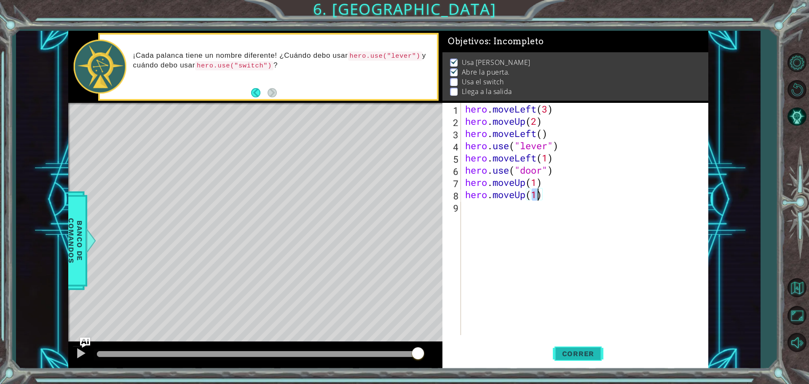
type textarea "hero.moveUp(1)"
click at [592, 350] on span "Correr" at bounding box center [577, 353] width 49 height 8
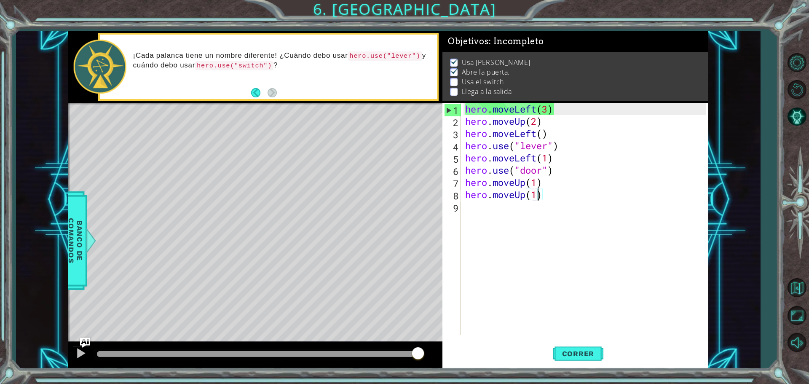
click at [469, 213] on div "hero . moveLeft ( 3 ) hero . moveUp ( 2 ) hero . moveLeft ( ) hero . use ( "lev…" at bounding box center [586, 231] width 246 height 256
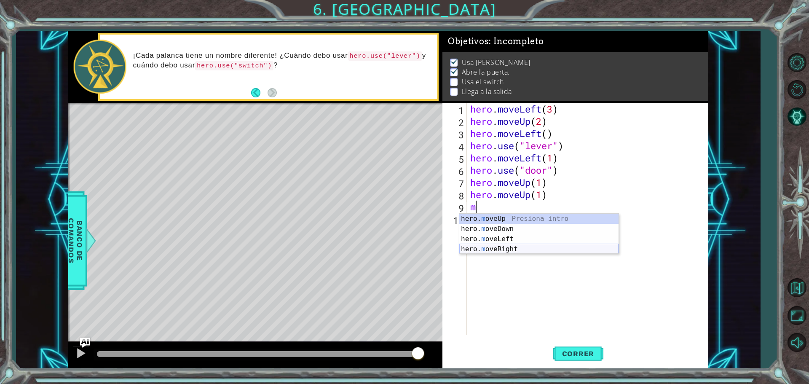
click at [515, 248] on div "hero. m oveUp Presiona intro hero. m oveDown Presiona intro hero. m oveLeft Pre…" at bounding box center [538, 244] width 159 height 61
type textarea "hero.moveRight(1)"
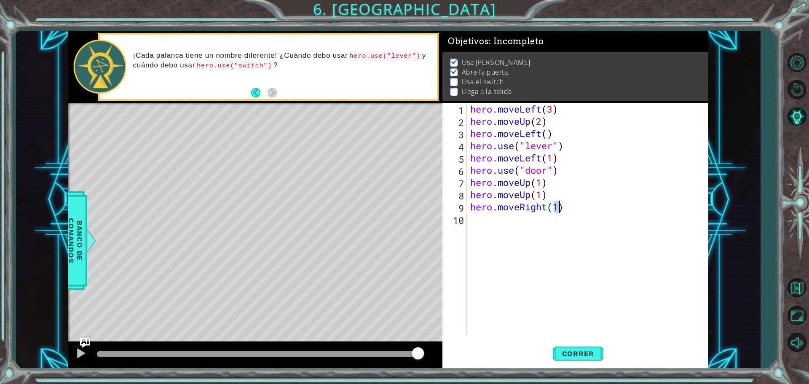
click at [473, 220] on div "hero . moveLeft ( 3 ) hero . moveUp ( 2 ) hero . moveLeft ( ) hero . use ( "lev…" at bounding box center [588, 231] width 241 height 256
click at [585, 355] on span "Correr" at bounding box center [577, 353] width 49 height 8
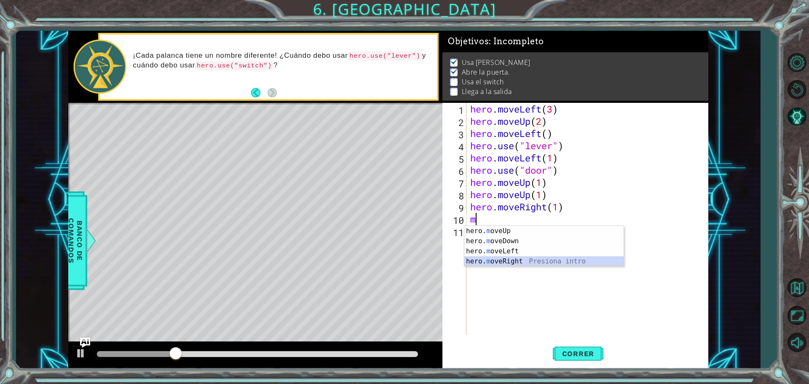
click at [507, 258] on div "hero. m oveUp Presiona intro hero. m oveDown Presiona intro hero. m oveLeft Pre…" at bounding box center [543, 256] width 159 height 61
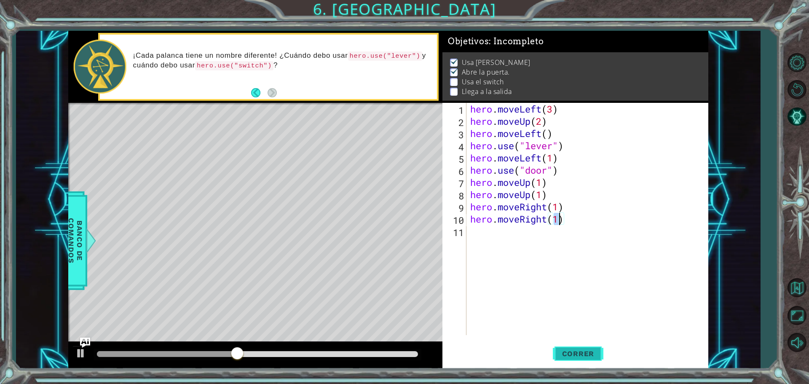
type textarea "hero.moveRight(1)"
click at [574, 348] on button "Correr" at bounding box center [578, 353] width 51 height 27
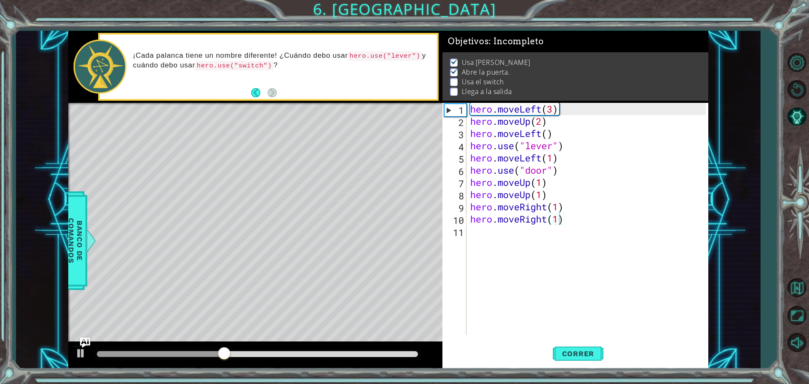
click at [468, 232] on div "hero.moveRight(1) 1 2 3 4 5 6 7 8 9 10 11 hero . moveLeft ( 3 ) hero . moveUp (…" at bounding box center [573, 219] width 263 height 232
click at [471, 229] on div "hero . moveLeft ( 3 ) hero . moveUp ( 2 ) hero . moveLeft ( ) hero . use ( "lev…" at bounding box center [588, 231] width 241 height 256
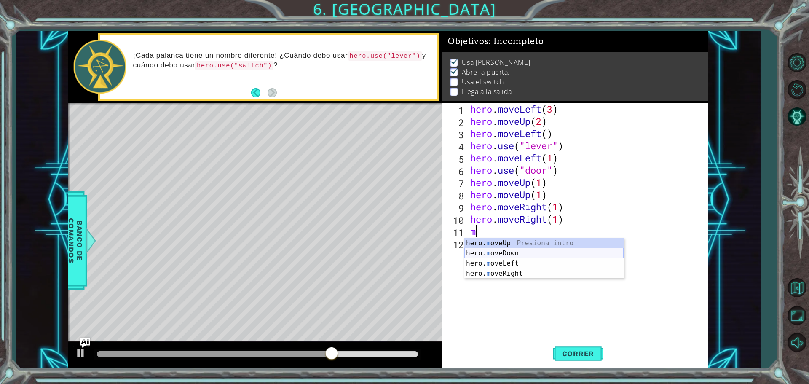
click at [503, 251] on div "hero. m oveUp Presiona intro hero. m oveDown Presiona intro hero. m oveLeft Pre…" at bounding box center [543, 268] width 159 height 61
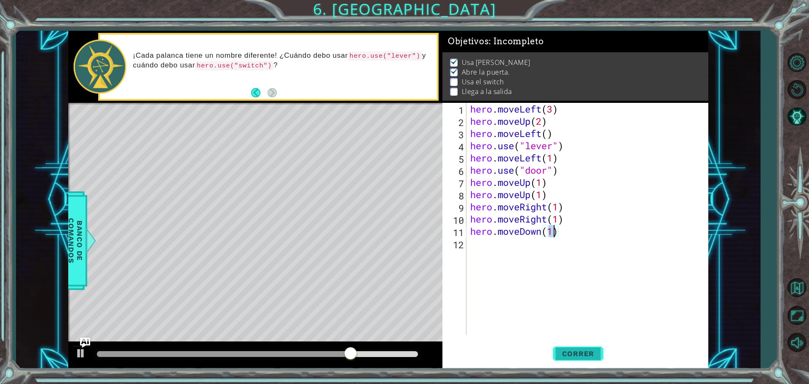
type textarea "hero.moveDown(1)"
click at [584, 353] on span "Correr" at bounding box center [577, 353] width 49 height 8
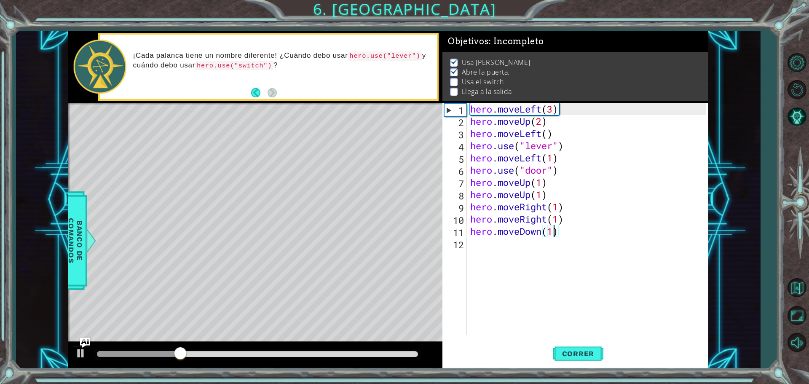
click at [471, 251] on div "hero . moveLeft ( 3 ) hero . moveUp ( 2 ) hero . moveLeft ( ) hero . use ( "lev…" at bounding box center [588, 231] width 241 height 256
type textarea "m"
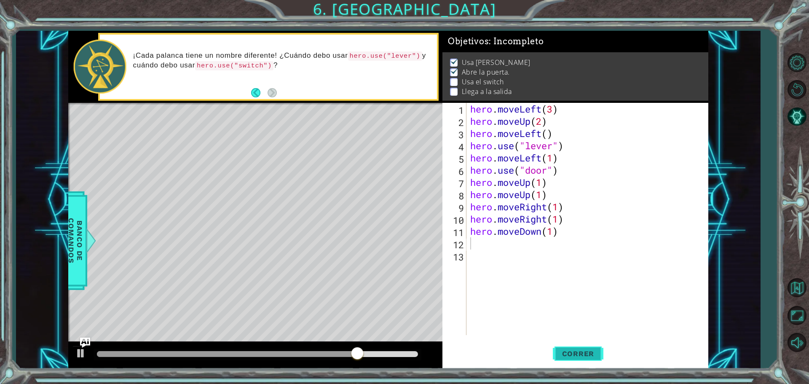
click at [586, 363] on button "Correr" at bounding box center [578, 353] width 51 height 27
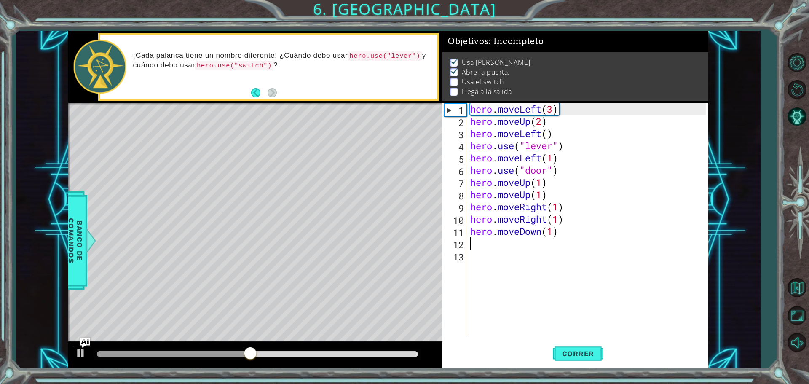
drag, startPoint x: 560, startPoint y: 237, endPoint x: 542, endPoint y: 232, distance: 18.0
click at [542, 235] on div "hero . moveLeft ( 3 ) hero . moveUp ( 2 ) hero . moveLeft ( ) hero . use ( "lev…" at bounding box center [588, 231] width 241 height 256
type textarea "hero.moveDown(1)"
drag, startPoint x: 558, startPoint y: 234, endPoint x: 478, endPoint y: 232, distance: 80.5
click at [478, 232] on div "hero . moveLeft ( 3 ) hero . moveUp ( 2 ) hero . moveLeft ( ) hero . use ( "lev…" at bounding box center [588, 231] width 241 height 256
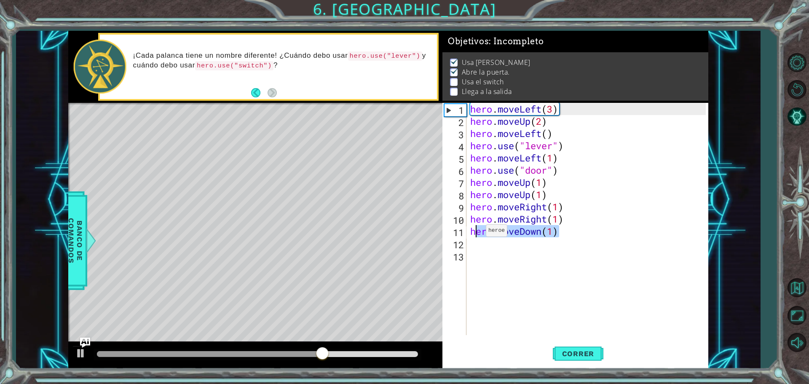
click at [478, 232] on div "hero . moveLeft ( 3 ) hero . moveUp ( 2 ) hero . moveLeft ( ) hero . use ( "lev…" at bounding box center [586, 219] width 237 height 232
click at [478, 232] on div "hero . moveLeft ( 3 ) hero . moveUp ( 2 ) hero . moveLeft ( ) hero . use ( "lev…" at bounding box center [588, 231] width 241 height 256
drag, startPoint x: 483, startPoint y: 230, endPoint x: 563, endPoint y: 228, distance: 79.6
click at [563, 228] on div "hero . moveLeft ( 3 ) hero . moveUp ( 2 ) hero . moveLeft ( ) hero . use ( "lev…" at bounding box center [588, 231] width 241 height 256
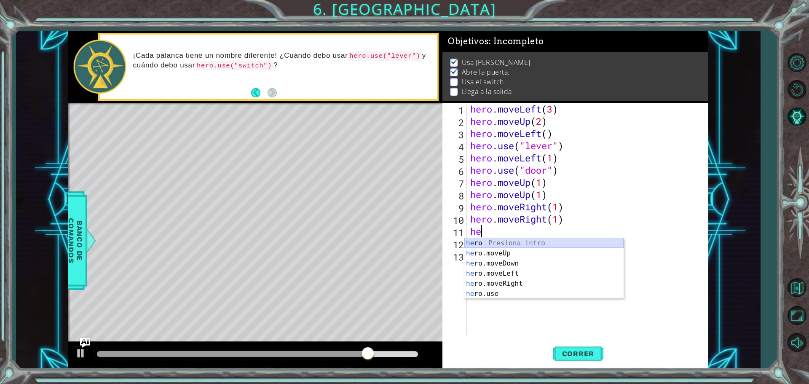
type textarea "h"
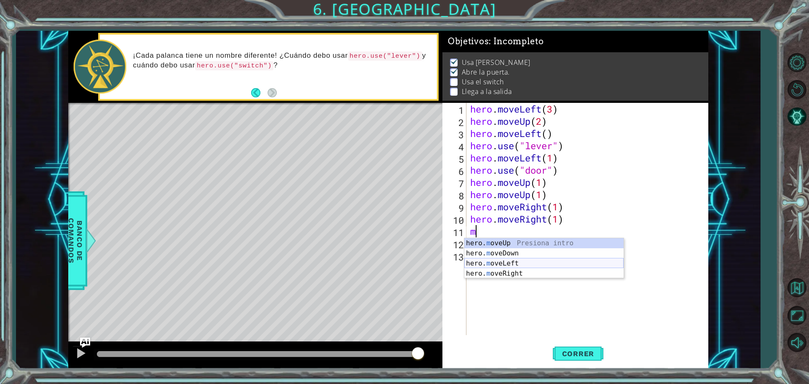
click at [515, 261] on div "hero. m oveUp Presiona intro hero. m oveDown Presiona intro hero. m oveLeft Pre…" at bounding box center [543, 268] width 159 height 61
type textarea "hero.moveLeft(1)"
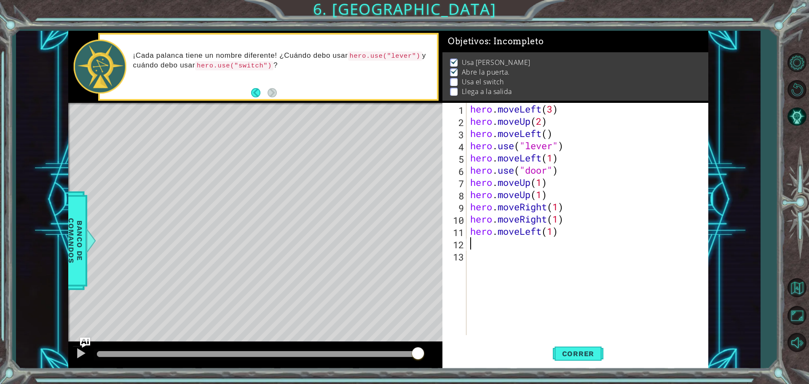
click at [478, 248] on div "hero . moveLeft ( 3 ) hero . moveUp ( 2 ) hero . moveLeft ( ) hero . use ( "lev…" at bounding box center [588, 231] width 241 height 256
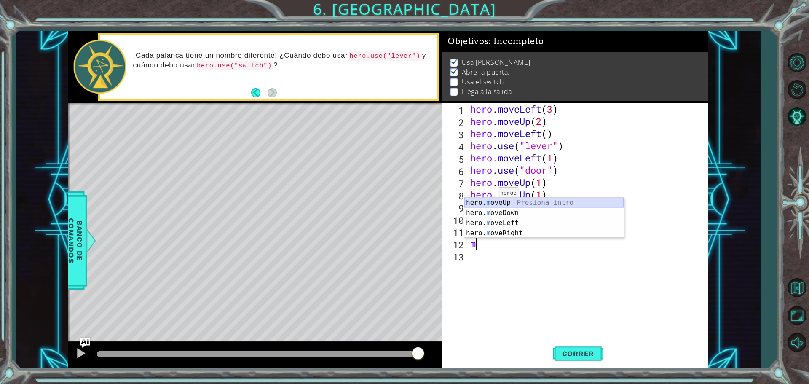
click at [507, 201] on div "hero. m oveUp Presiona intro hero. m oveDown Presiona intro hero. m oveLeft Pre…" at bounding box center [543, 228] width 159 height 61
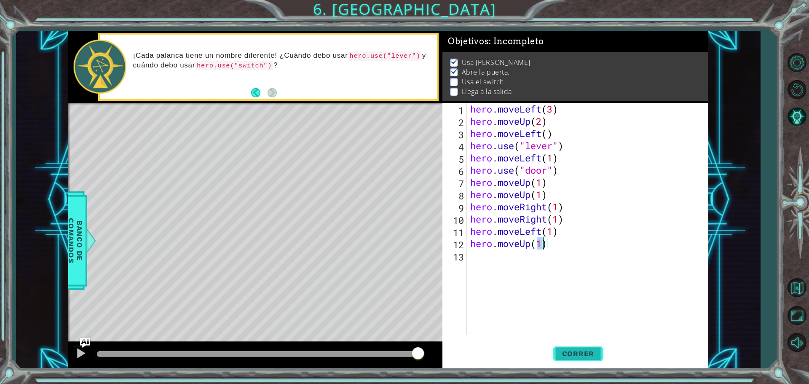
click at [580, 351] on span "Correr" at bounding box center [577, 353] width 49 height 8
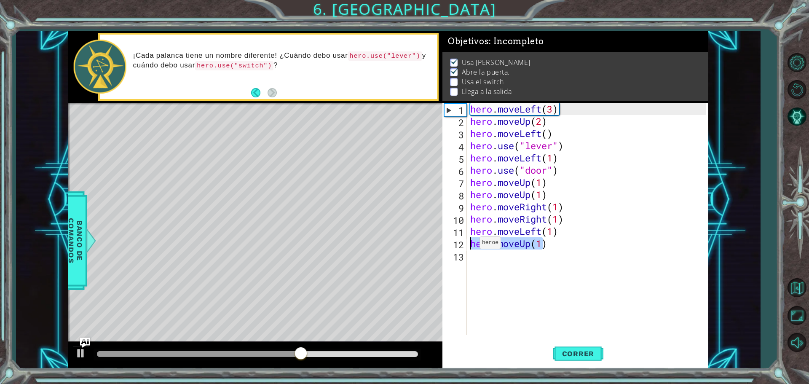
drag, startPoint x: 542, startPoint y: 243, endPoint x: 472, endPoint y: 245, distance: 69.9
click at [472, 245] on div "hero . moveLeft ( 3 ) hero . moveUp ( 2 ) hero . moveLeft ( ) hero . use ( "lev…" at bounding box center [588, 231] width 241 height 256
type textarea ")"
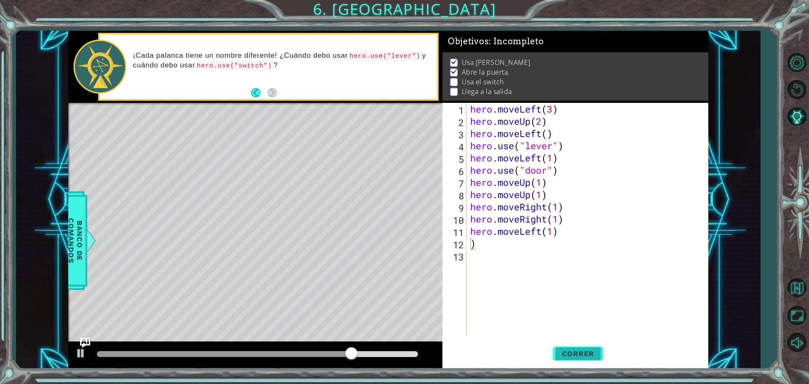
click at [590, 358] on button "Correr" at bounding box center [578, 353] width 51 height 27
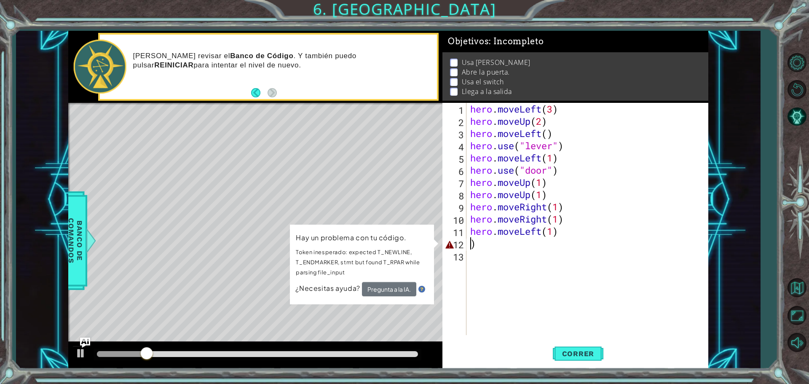
click at [473, 242] on div "hero . moveLeft ( 3 ) hero . moveUp ( 2 ) hero . moveLeft ( ) hero . use ( "lev…" at bounding box center [588, 231] width 241 height 256
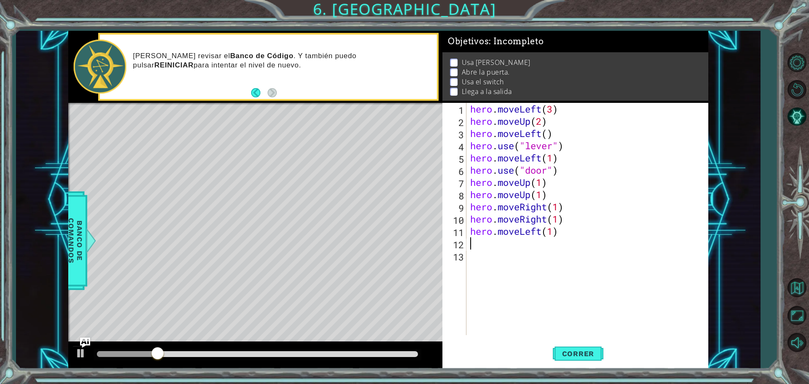
type textarea "hero.moveLeft(1)"
click at [564, 350] on span "Correr" at bounding box center [577, 353] width 49 height 8
drag, startPoint x: 467, startPoint y: 243, endPoint x: 475, endPoint y: 250, distance: 10.7
click at [474, 249] on div "1 2 3 4 5 6 7 8 9 10 11 12 13 hero . moveLeft ( 3 ) hero . moveUp ( 2 ) hero . …" at bounding box center [573, 219] width 263 height 232
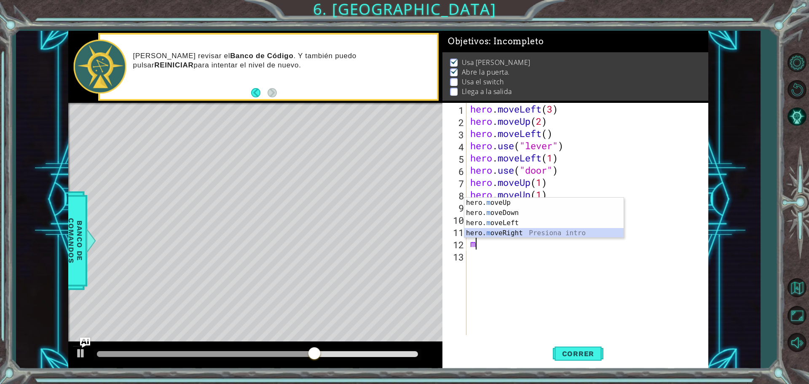
click at [523, 230] on div "hero. m oveUp Presiona intro hero. m oveDown Presiona intro hero. m oveLeft Pre…" at bounding box center [543, 228] width 159 height 61
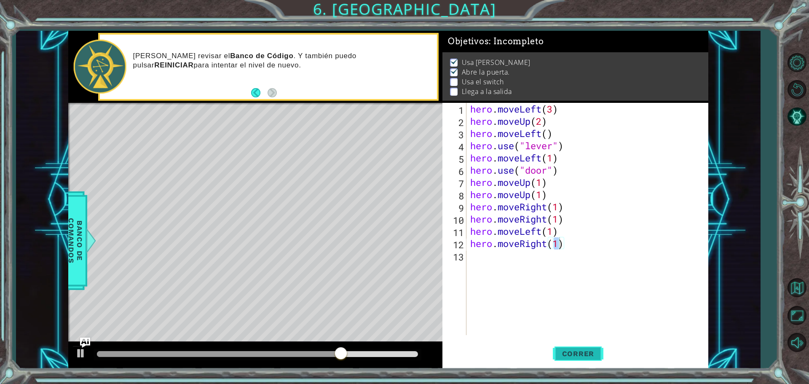
click at [580, 349] on span "Correr" at bounding box center [577, 353] width 49 height 8
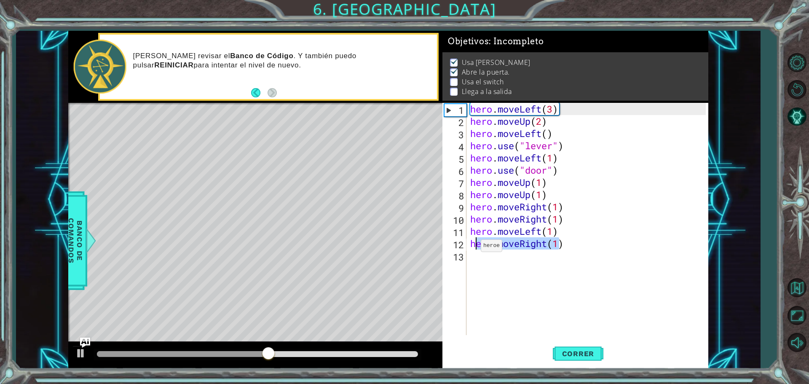
drag, startPoint x: 558, startPoint y: 243, endPoint x: 499, endPoint y: 270, distance: 65.2
click at [477, 251] on div "hero . moveLeft ( 3 ) hero . moveUp ( 2 ) hero . moveLeft ( ) hero . use ( "lev…" at bounding box center [588, 231] width 241 height 256
type textarea "hero.moveRight(1)"
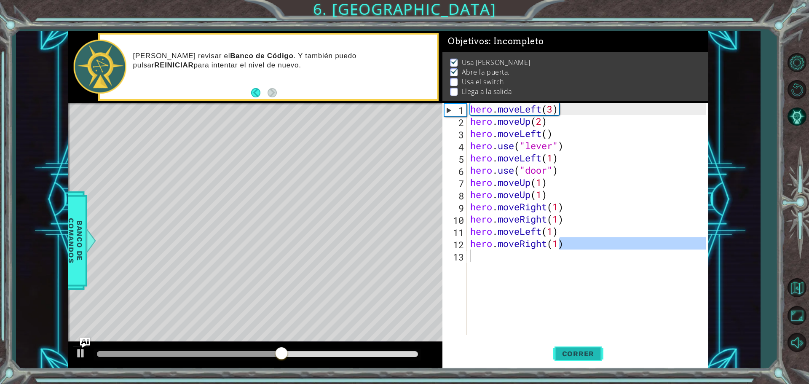
click at [592, 354] on span "Correr" at bounding box center [577, 353] width 49 height 8
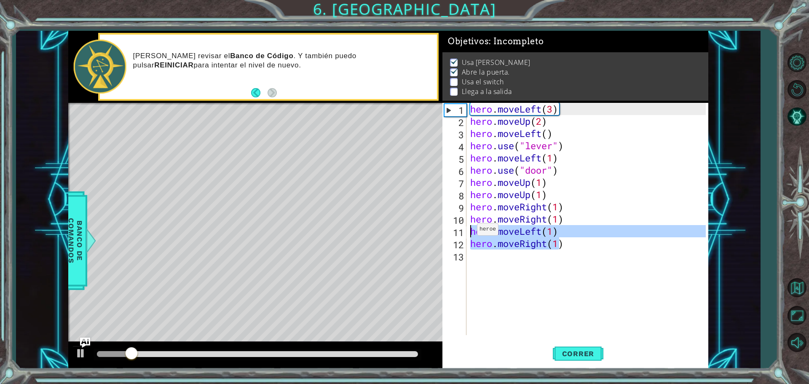
drag, startPoint x: 561, startPoint y: 243, endPoint x: 462, endPoint y: 231, distance: 100.2
click at [462, 231] on div "1 2 3 4 5 6 7 8 9 10 11 12 13 hero . moveLeft ( 3 ) hero . moveUp ( 2 ) hero . …" at bounding box center [573, 219] width 263 height 232
type textarea "hero.moveLeft(1) hero.moveRight(1)"
drag, startPoint x: 462, startPoint y: 229, endPoint x: 466, endPoint y: 227, distance: 5.1
click at [466, 227] on div "hero.moveLeft(1) hero.moveRight(1) 1 2 3 4 5 6 7 8 9 10 11 12 13 hero . moveLef…" at bounding box center [573, 219] width 263 height 232
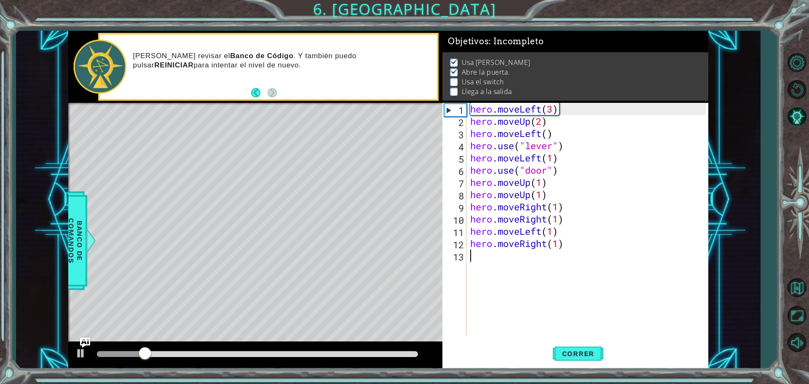
drag, startPoint x: 529, startPoint y: 263, endPoint x: 561, endPoint y: 283, distance: 37.4
click at [561, 283] on div "hero . moveLeft ( 3 ) hero . moveUp ( 2 ) hero . moveLeft ( ) hero . use ( "lev…" at bounding box center [588, 231] width 241 height 256
click at [568, 243] on div "hero . moveLeft ( 3 ) hero . moveUp ( 2 ) hero . moveLeft ( ) hero . use ( "lev…" at bounding box center [588, 231] width 241 height 256
drag, startPoint x: 555, startPoint y: 244, endPoint x: 545, endPoint y: 253, distance: 13.5
click at [545, 253] on div "hero . moveLeft ( 3 ) hero . moveUp ( 2 ) hero . moveLeft ( ) hero . use ( "lev…" at bounding box center [588, 231] width 241 height 256
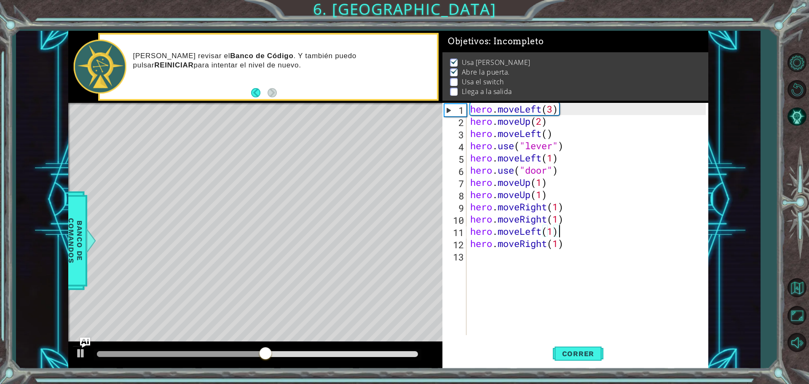
click at [561, 229] on div "hero . moveLeft ( 3 ) hero . moveUp ( 2 ) hero . moveLeft ( ) hero . use ( "lev…" at bounding box center [588, 231] width 241 height 256
click at [580, 344] on button "Correr" at bounding box center [578, 353] width 51 height 27
drag, startPoint x: 562, startPoint y: 244, endPoint x: 471, endPoint y: 244, distance: 91.4
click at [471, 244] on div "hero . moveLeft ( 3 ) hero . moveUp ( 2 ) hero . moveLeft ( ) hero . use ( "lev…" at bounding box center [588, 231] width 241 height 256
type textarea "hero.moveRight(1)"
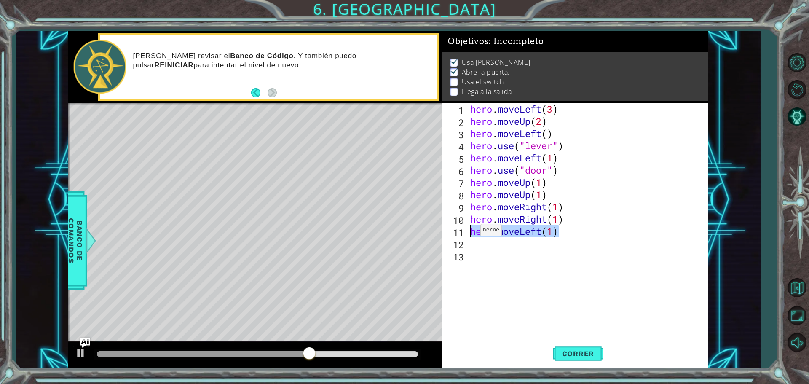
drag, startPoint x: 561, startPoint y: 235, endPoint x: 473, endPoint y: 232, distance: 88.9
click at [473, 232] on div "hero . moveLeft ( 3 ) hero . moveUp ( 2 ) hero . moveLeft ( ) hero . use ( "lev…" at bounding box center [588, 231] width 241 height 256
type textarea "hero.moveLeft(1)"
click at [581, 351] on span "Correr" at bounding box center [577, 353] width 49 height 8
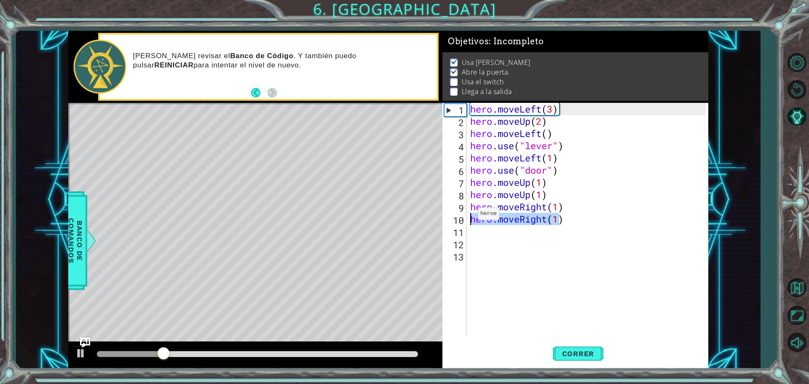
drag, startPoint x: 558, startPoint y: 218, endPoint x: 470, endPoint y: 216, distance: 88.1
click at [470, 216] on div "hero . moveLeft ( 3 ) hero . moveUp ( 2 ) hero . moveLeft ( ) hero . use ( "lev…" at bounding box center [588, 231] width 241 height 256
type textarea ")"
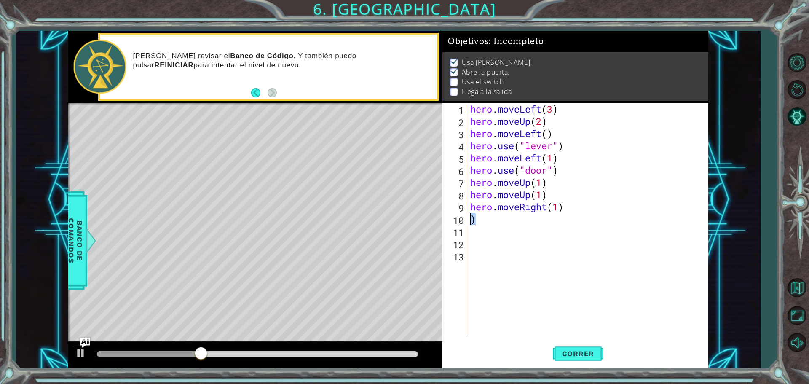
drag, startPoint x: 475, startPoint y: 221, endPoint x: 462, endPoint y: 216, distance: 13.9
click at [462, 216] on div ") 1 2 3 4 5 6 7 8 9 10 11 12 13 hero . moveLeft ( 3 ) hero . moveUp ( 2 ) hero …" at bounding box center [573, 219] width 263 height 232
click at [566, 206] on div "hero . moveLeft ( 3 ) hero . moveUp ( 2 ) hero . moveLeft ( ) hero . use ( "lev…" at bounding box center [588, 231] width 241 height 256
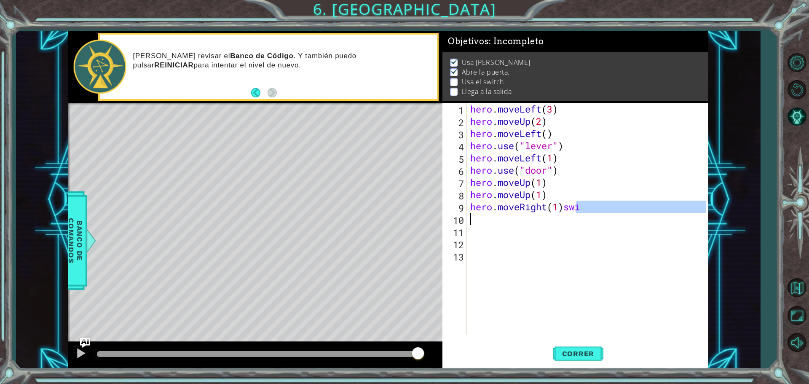
drag, startPoint x: 571, startPoint y: 208, endPoint x: 558, endPoint y: 215, distance: 15.1
click at [558, 215] on div "hero . moveLeft ( 3 ) hero . moveUp ( 2 ) hero . moveLeft ( ) hero . use ( "lev…" at bounding box center [588, 231] width 241 height 256
drag, startPoint x: 565, startPoint y: 206, endPoint x: 584, endPoint y: 210, distance: 19.8
click at [584, 210] on div "hero . moveLeft ( 3 ) hero . moveUp ( 2 ) hero . moveLeft ( ) hero . use ( "lev…" at bounding box center [588, 231] width 241 height 256
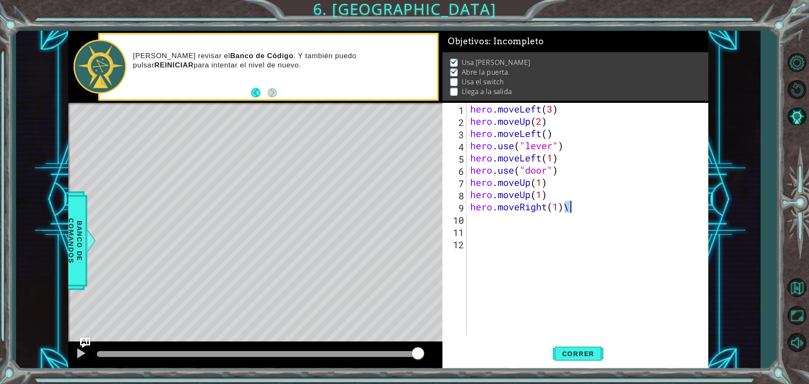
drag, startPoint x: 563, startPoint y: 209, endPoint x: 571, endPoint y: 211, distance: 7.9
click at [571, 211] on div "hero . moveLeft ( 3 ) hero . moveUp ( 2 ) hero . moveLeft ( ) hero . use ( "lev…" at bounding box center [588, 231] width 241 height 256
type textarea "hero.moveRight(1)"
click at [474, 220] on div "hero . moveLeft ( 3 ) hero . moveUp ( 2 ) hero . moveLeft ( ) hero . use ( "lev…" at bounding box center [588, 231] width 241 height 256
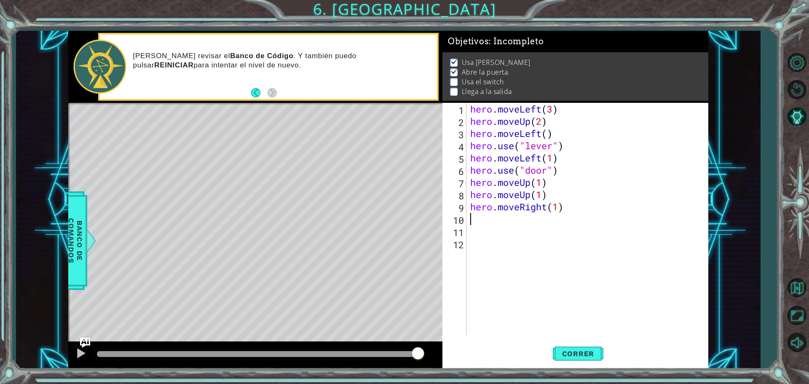
scroll to position [0, 0]
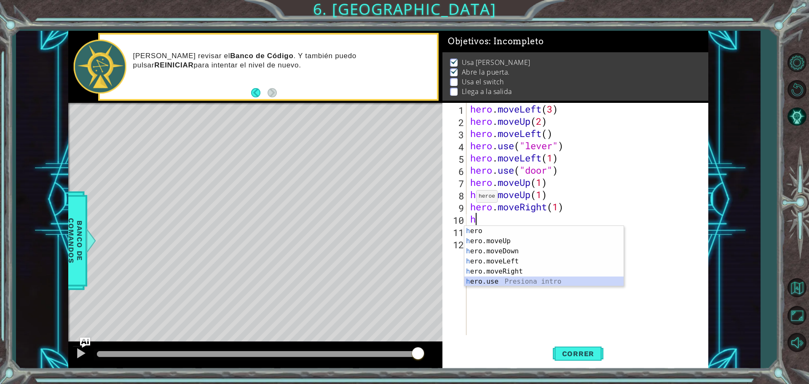
click at [476, 282] on div "h ero Presiona intro h ero.moveUp Presiona intro h ero.moveDown Presiona intro …" at bounding box center [543, 266] width 159 height 81
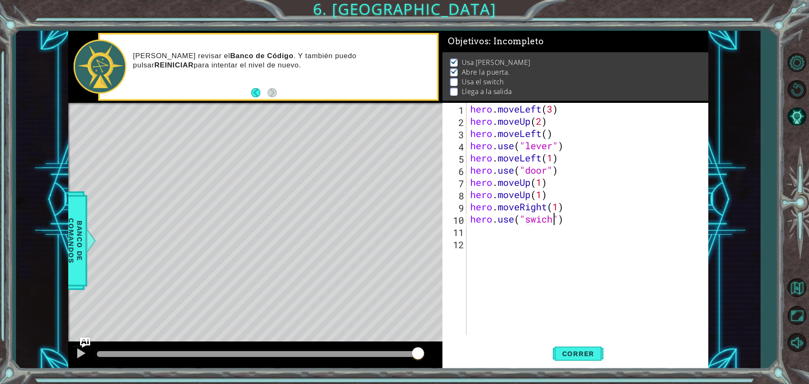
scroll to position [0, 4]
click at [542, 220] on div "hero . moveLeft ( 3 ) hero . moveUp ( 2 ) hero . moveLeft ( ) hero . use ( "lev…" at bounding box center [588, 231] width 241 height 256
type textarea "hero.use("switch")"
click at [469, 233] on div "hero . moveLeft ( 3 ) hero . moveUp ( 2 ) hero . moveLeft ( ) hero . use ( "lev…" at bounding box center [588, 231] width 241 height 256
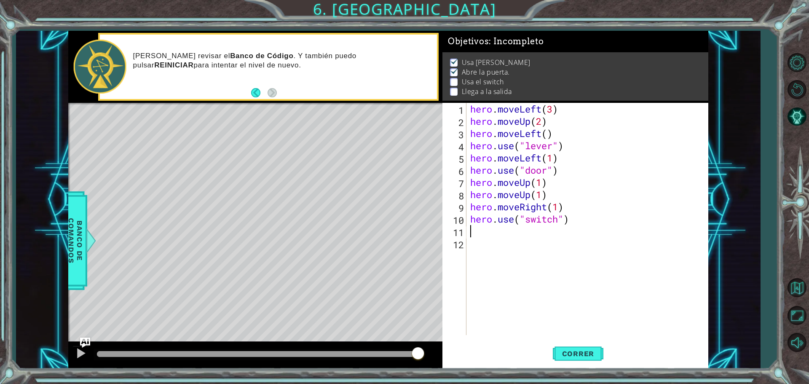
drag, startPoint x: 568, startPoint y: 348, endPoint x: 553, endPoint y: 337, distance: 18.0
click at [563, 345] on button "Correr" at bounding box center [578, 353] width 51 height 27
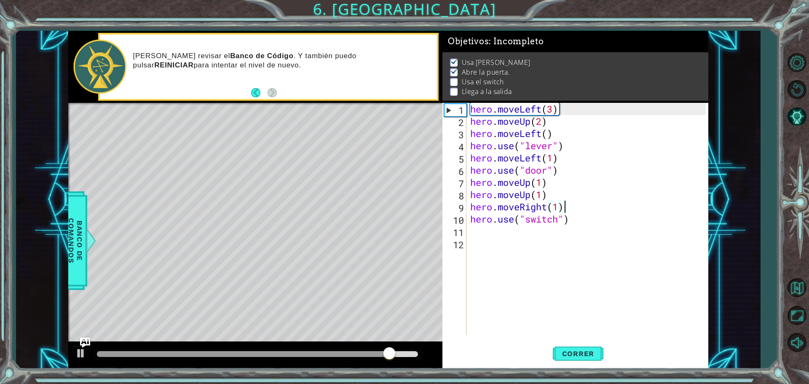
click at [563, 207] on div "hero . moveLeft ( 3 ) hero . moveUp ( 2 ) hero . moveLeft ( ) hero . use ( "lev…" at bounding box center [588, 231] width 241 height 256
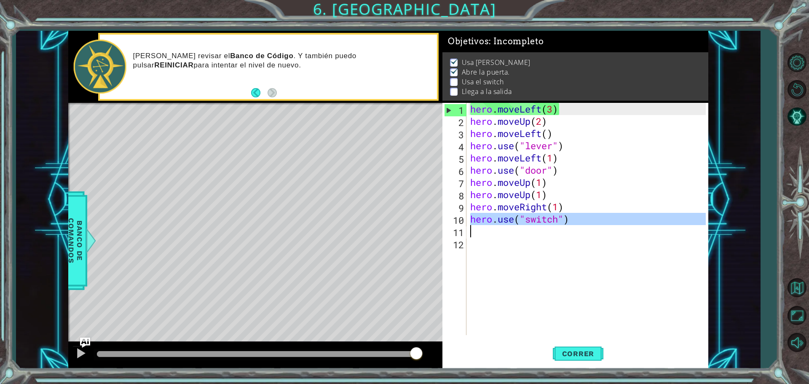
drag, startPoint x: 463, startPoint y: 220, endPoint x: 477, endPoint y: 227, distance: 16.0
click at [477, 227] on div "hero.moveRight(1) 1 2 3 4 5 6 7 8 9 10 11 12 hero . moveLeft ( 3 ) hero . moveU…" at bounding box center [573, 219] width 263 height 232
type textarea "hero.use("switch")"
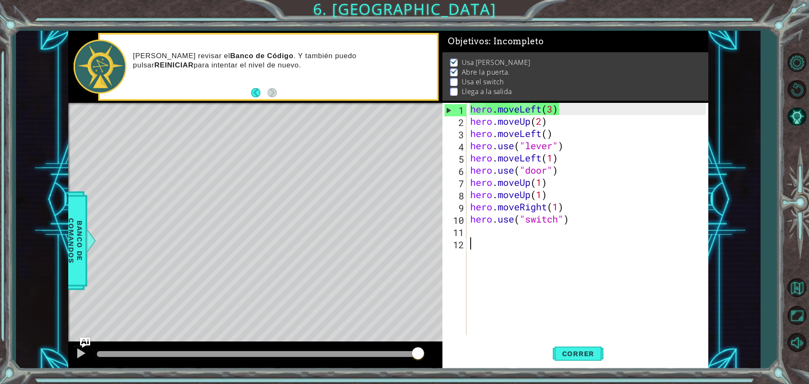
click at [477, 239] on div "hero . moveLeft ( 3 ) hero . moveUp ( 2 ) hero . moveLeft ( ) hero . use ( "lev…" at bounding box center [588, 231] width 241 height 256
click at [557, 206] on div "hero . moveLeft ( 3 ) hero . moveUp ( 2 ) hero . moveLeft ( ) hero . use ( "lev…" at bounding box center [588, 231] width 241 height 256
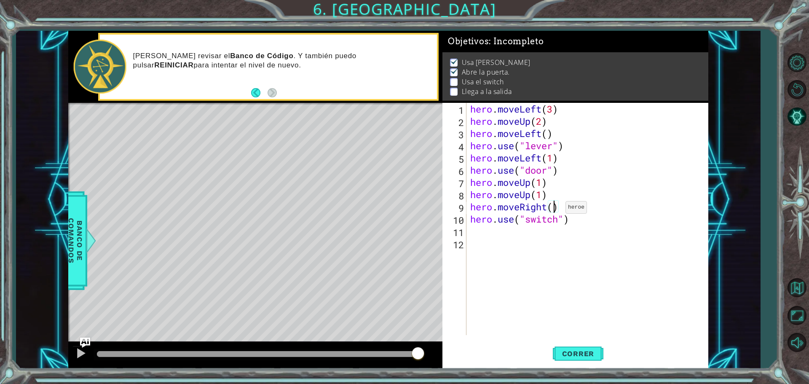
scroll to position [0, 4]
type textarea "hero.moveRight(2)"
drag, startPoint x: 579, startPoint y: 351, endPoint x: 571, endPoint y: 346, distance: 9.0
click at [579, 351] on span "Correr" at bounding box center [577, 353] width 49 height 8
